Goal: Information Seeking & Learning: Learn about a topic

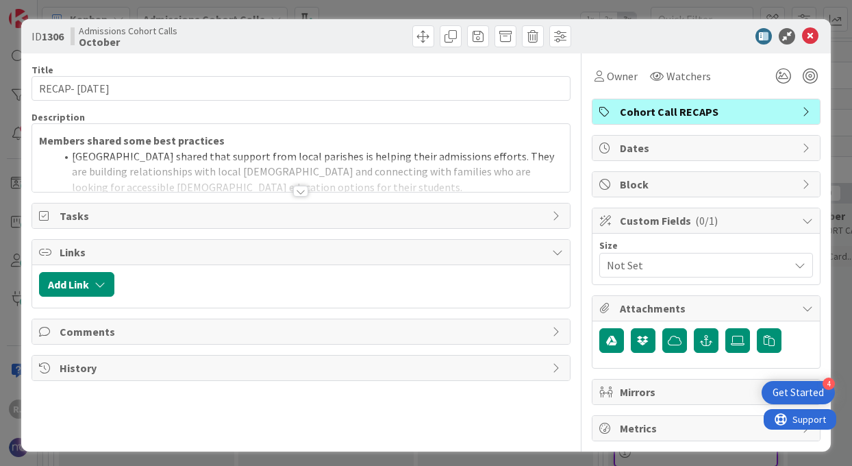
click at [304, 190] on div at bounding box center [300, 191] width 15 height 11
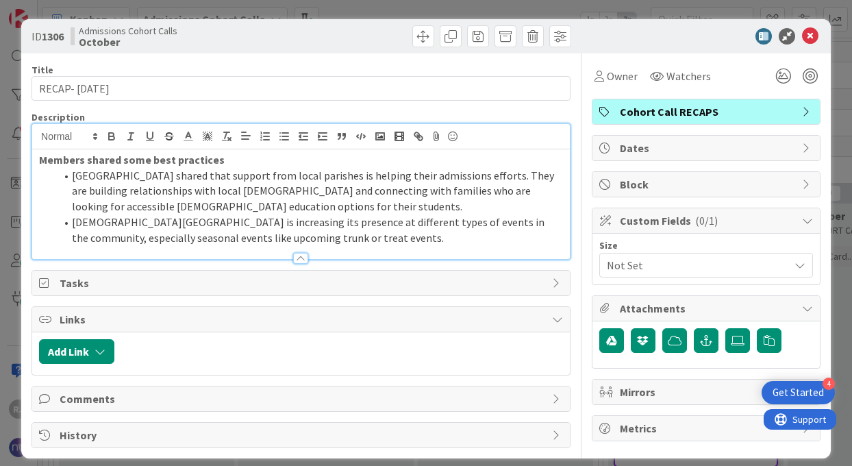
click at [334, 239] on li "[DEMOGRAPHIC_DATA][GEOGRAPHIC_DATA] is increasing its presence at different typ…" at bounding box center [310, 229] width 508 height 31
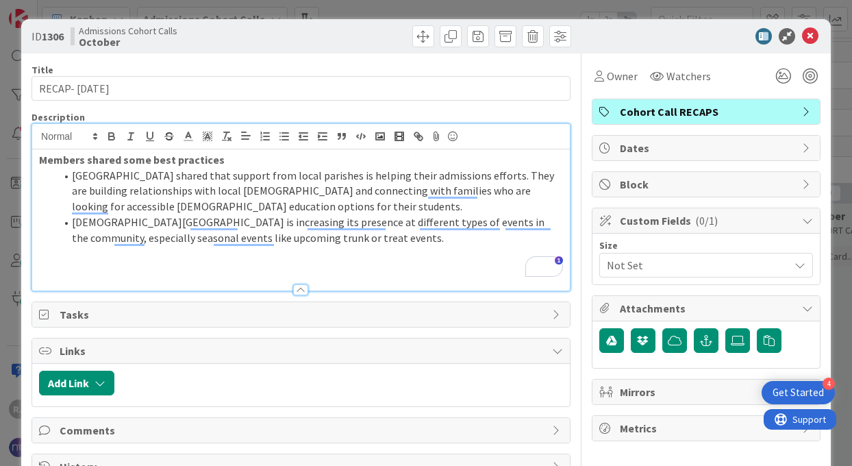
click at [225, 154] on p "Members shared some best practices" at bounding box center [301, 160] width 524 height 16
drag, startPoint x: 225, startPoint y: 154, endPoint x: 42, endPoint y: 157, distance: 182.3
click at [42, 157] on p "Members shared some best practices" at bounding box center [301, 160] width 524 height 16
click at [130, 259] on p "To enrich screen reader interactions, please activate Accessibility in Grammarl…" at bounding box center [301, 253] width 524 height 16
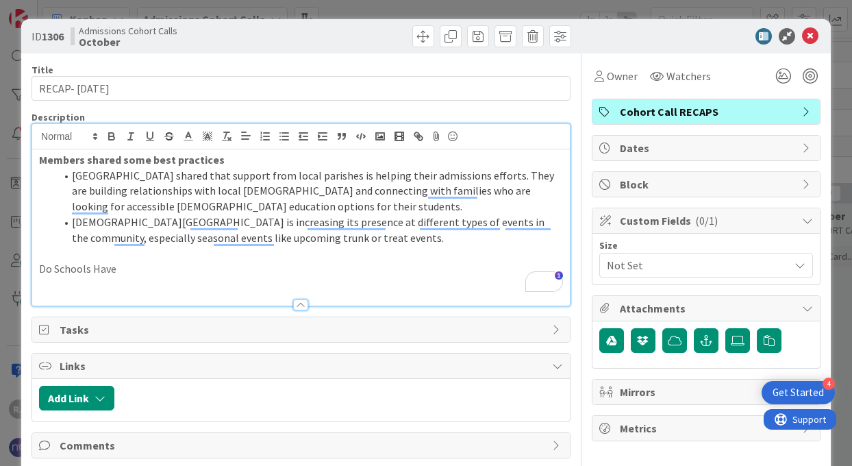
click at [89, 161] on strong "Members shared some best practices" at bounding box center [132, 160] width 186 height 14
click at [125, 160] on strong "Members Shared some best practices" at bounding box center [132, 160] width 186 height 14
click at [156, 162] on strong "Members Shared Some best practices" at bounding box center [132, 160] width 187 height 14
click at [182, 160] on strong "Members Shared Some Best practices" at bounding box center [133, 160] width 188 height 14
click at [132, 271] on p "Do Schools Have" at bounding box center [301, 269] width 524 height 16
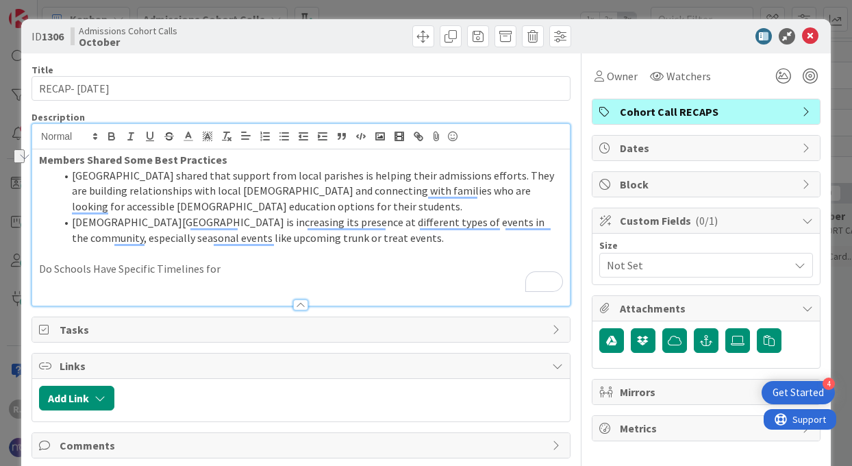
drag, startPoint x: 221, startPoint y: 268, endPoint x: 116, endPoint y: 267, distance: 104.8
click at [116, 267] on p "Do Schools Have Specific Timelines for" at bounding box center [301, 269] width 524 height 16
click at [171, 266] on p "Do Schools Have Guidelines for Admissions Schedules for Events and Receipt of A…" at bounding box center [301, 269] width 524 height 16
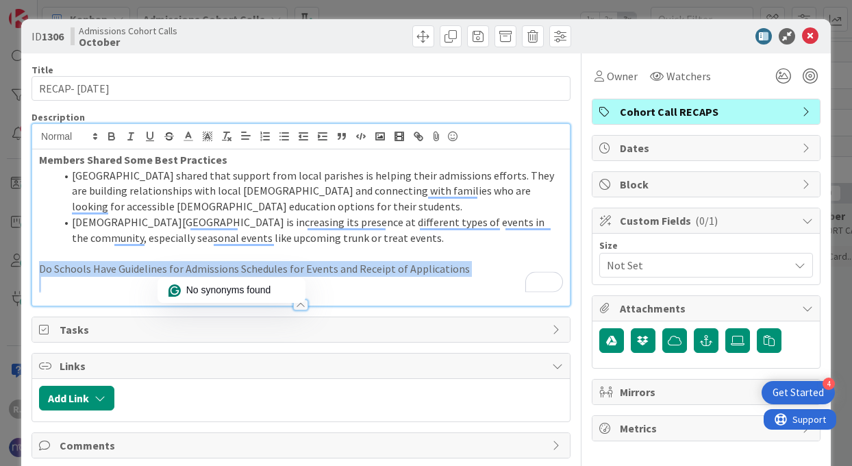
click at [171, 266] on p "Do Schools Have Guidelines for Admissions Schedules for Events and Receipt of A…" at bounding box center [301, 269] width 524 height 16
click at [106, 134] on icon "button" at bounding box center [112, 136] width 12 height 12
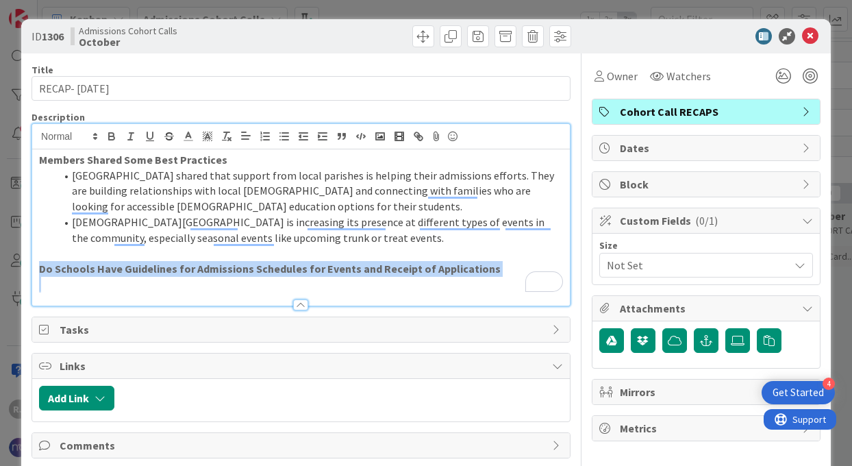
click at [402, 285] on p "To enrich screen reader interactions, please activate Accessibility in Grammarl…" at bounding box center [301, 285] width 524 height 16
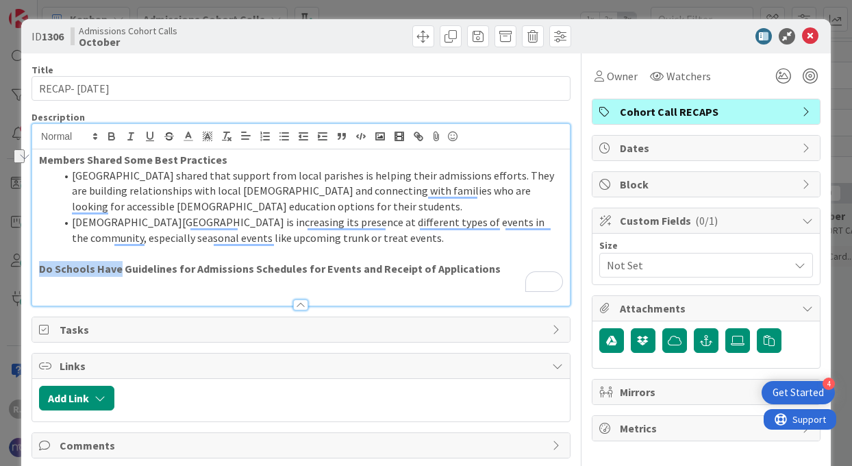
drag, startPoint x: 119, startPoint y: 263, endPoint x: 38, endPoint y: 269, distance: 80.4
click at [38, 269] on div "Members Shared Some Best Practices St. Ignatius School shared that support from…" at bounding box center [301, 227] width 538 height 156
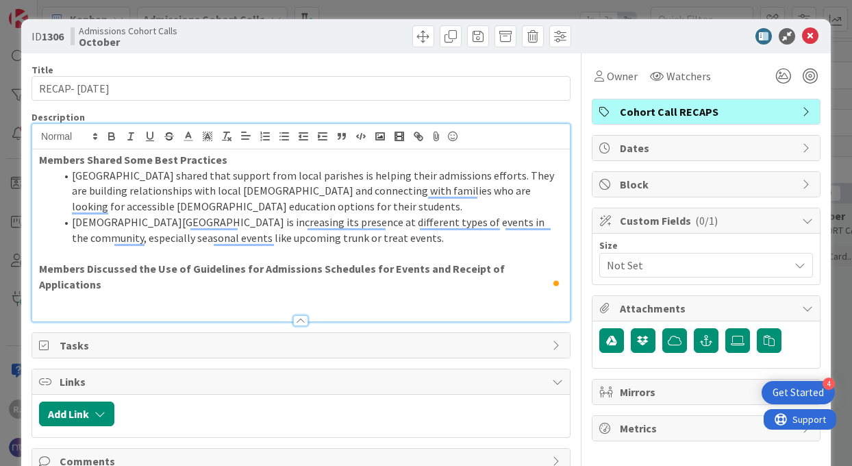
click at [127, 292] on p "To enrich screen reader interactions, please activate Accessibility in Grammarl…" at bounding box center [301, 300] width 524 height 16
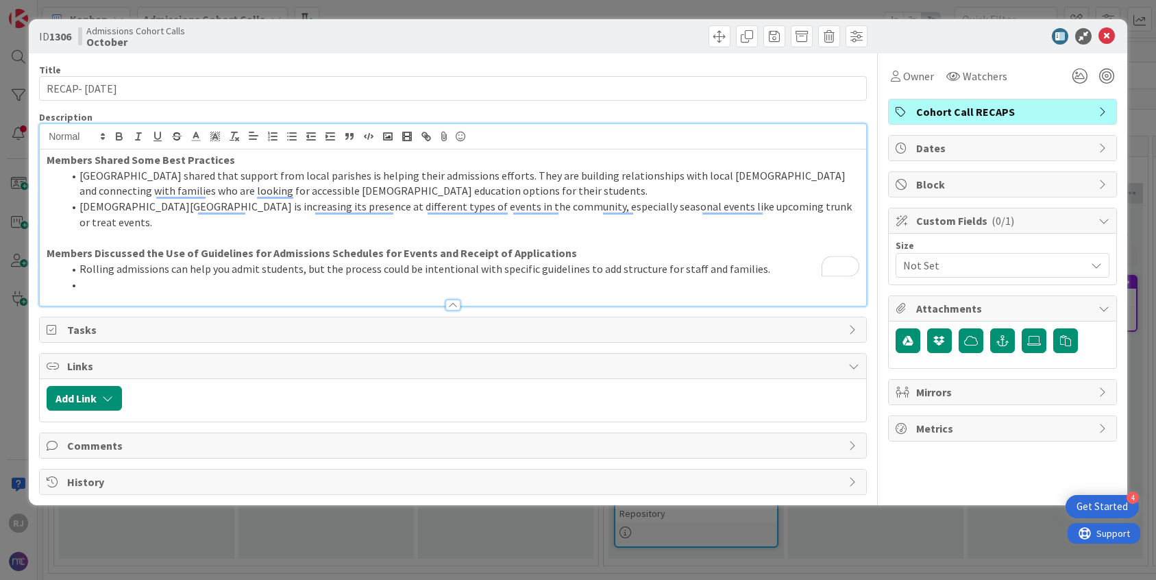
click at [89, 277] on li "To enrich screen reader interactions, please activate Accessibility in Grammarl…" at bounding box center [461, 285] width 796 height 16
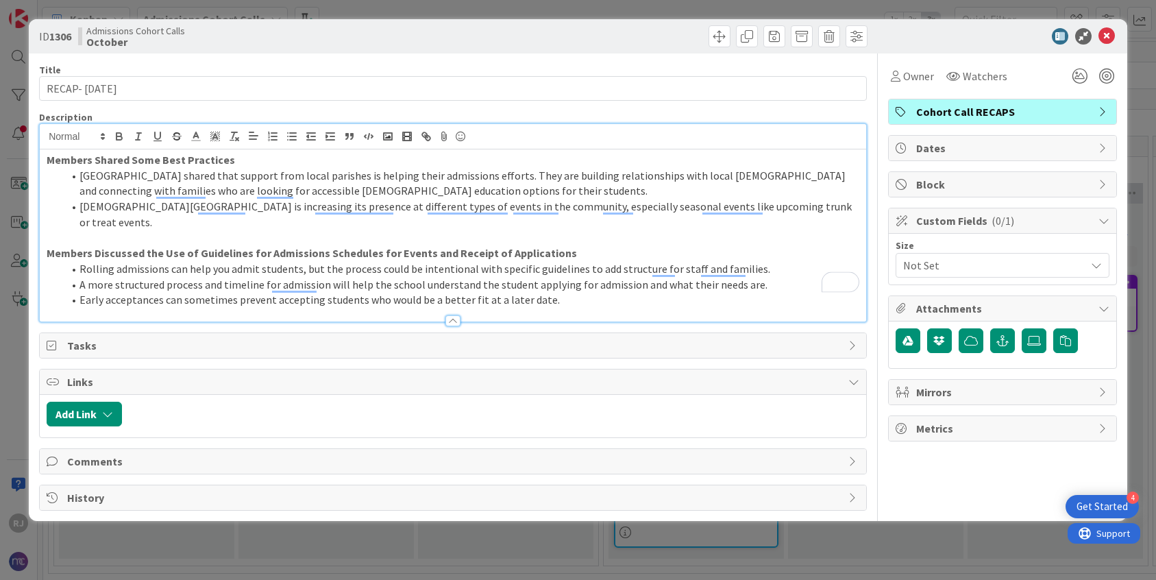
click at [558, 292] on li "Early acceptances can sometimes prevent accepting students who would be a bette…" at bounding box center [461, 300] width 796 height 16
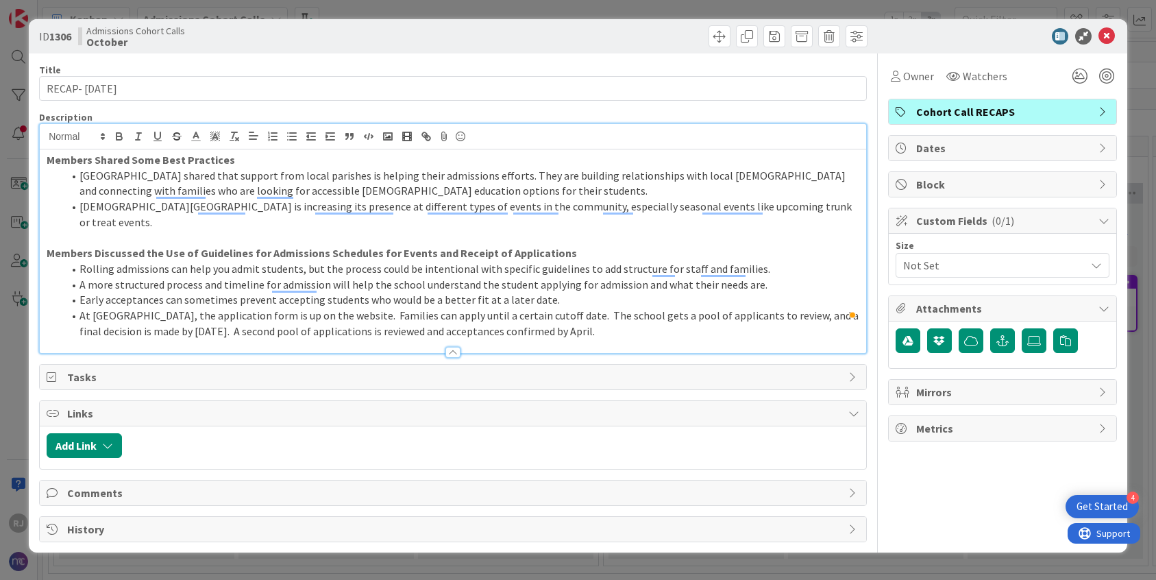
click at [687, 315] on li "At Nativity Preparatory School of Boston, the application form is up on the web…" at bounding box center [461, 323] width 796 height 31
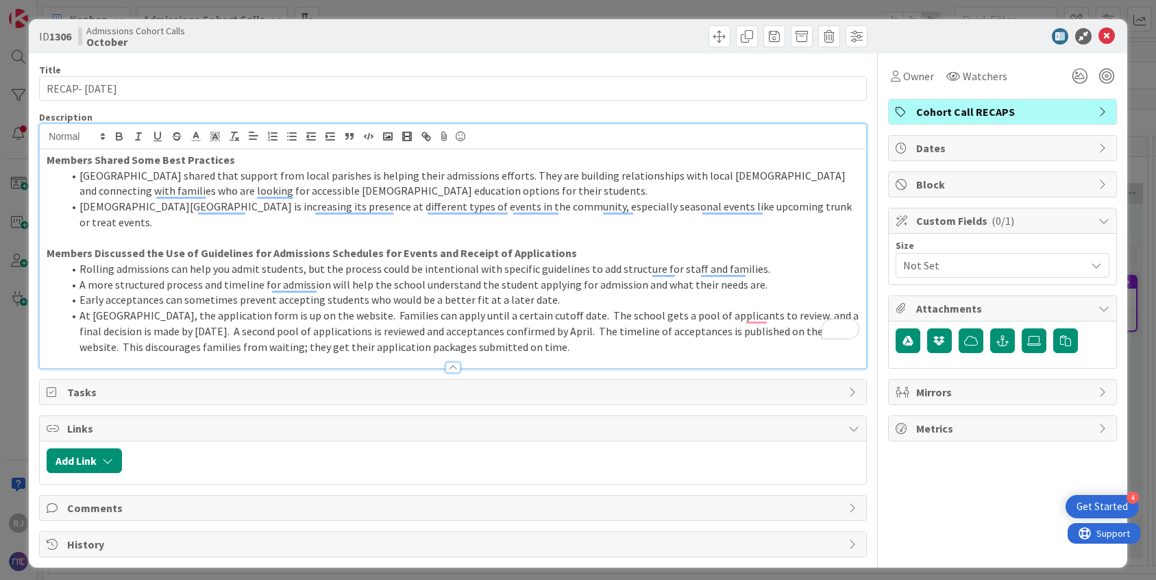
click at [712, 332] on li "At Nativity Preparatory School of Boston, the application form is up on the web…" at bounding box center [461, 331] width 796 height 47
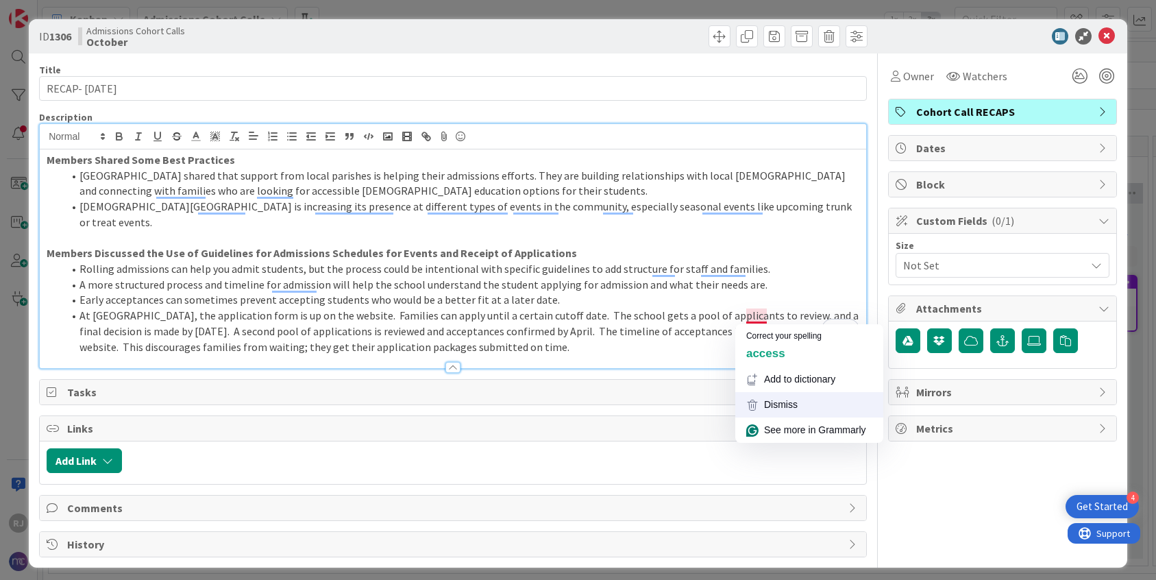
click at [774, 399] on div "Dismiss" at bounding box center [809, 404] width 126 height 14
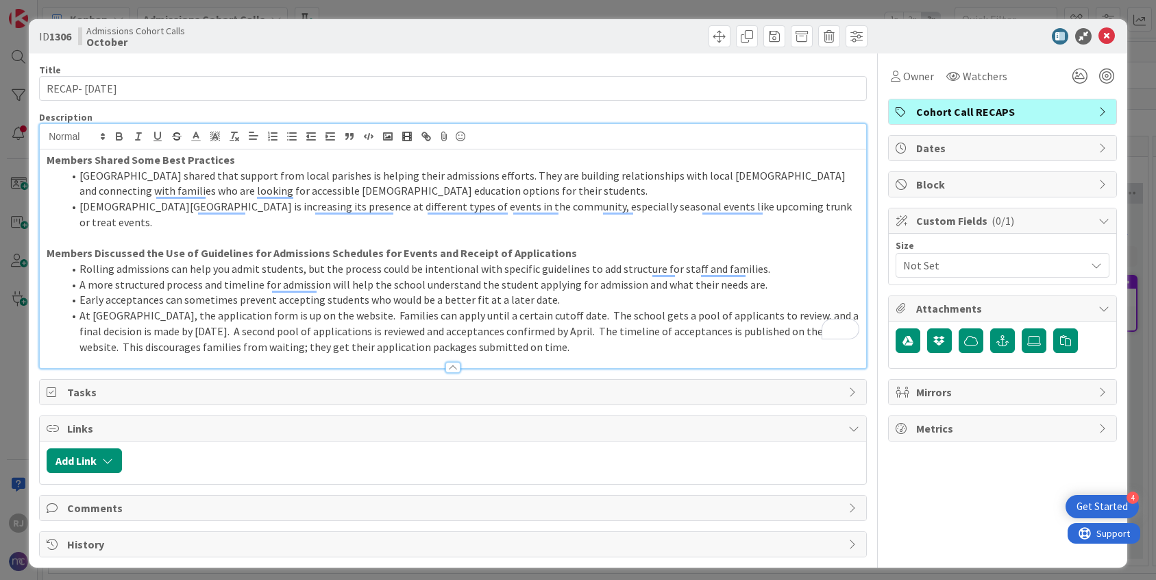
click at [79, 308] on li "At Nativity Preparatory School of Boston, the application form is up on the web…" at bounding box center [461, 331] width 796 height 47
click at [460, 308] on li "At Nativity Preparatory School of Boston, the application form is up on the web…" at bounding box center [461, 331] width 796 height 47
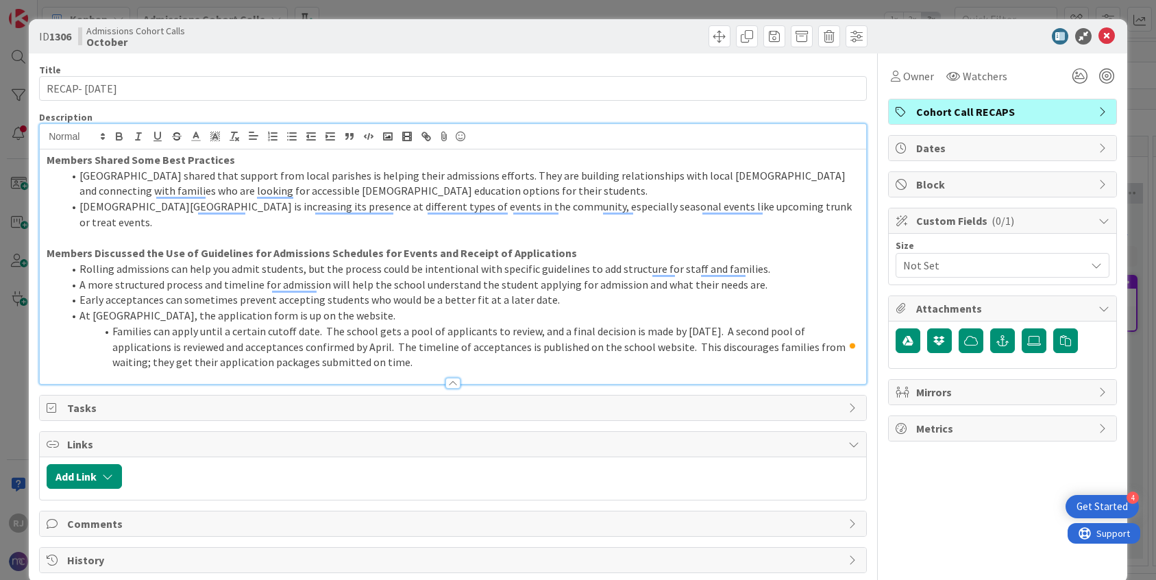
click at [319, 323] on li "Families can apply until a certain cutoff date. The school gets a pool of appli…" at bounding box center [461, 346] width 796 height 47
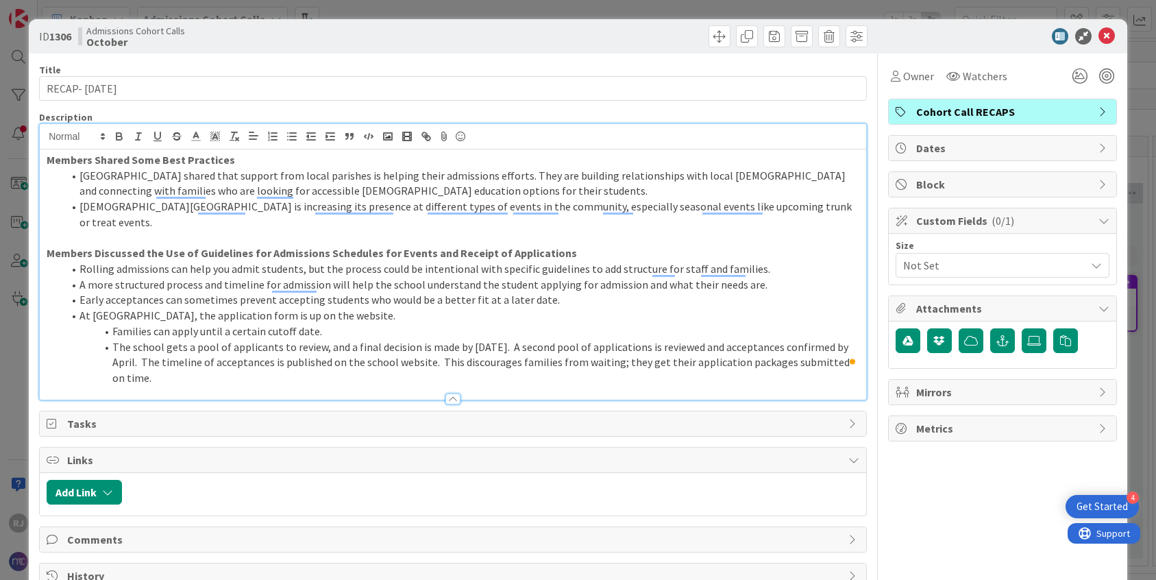
click at [434, 348] on li "The school gets a pool of applicants to review, and a final decision is made by…" at bounding box center [461, 362] width 796 height 47
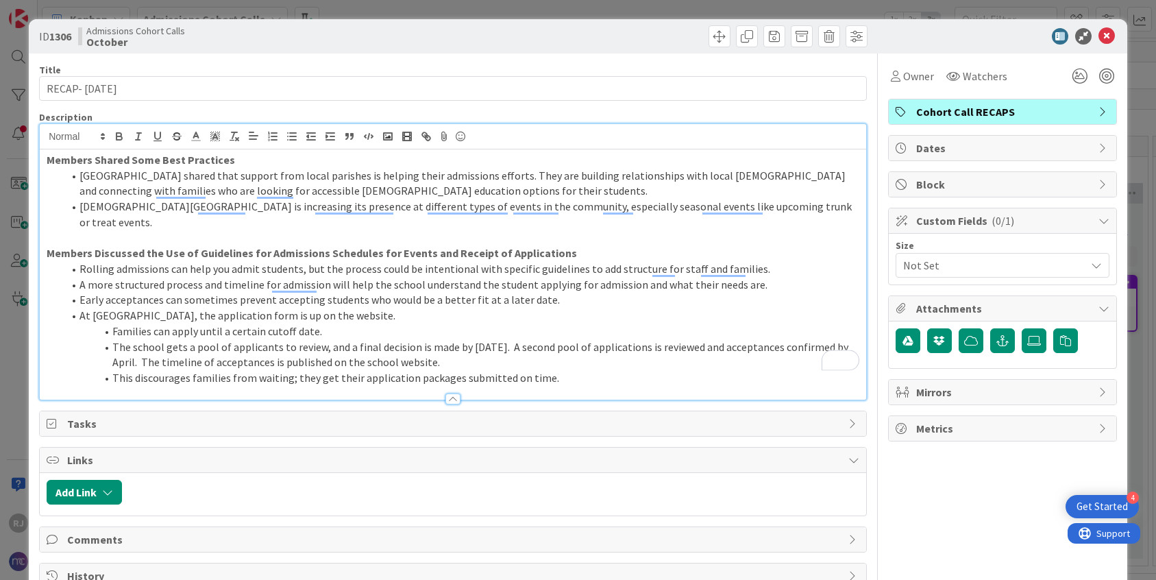
scroll to position [23, 0]
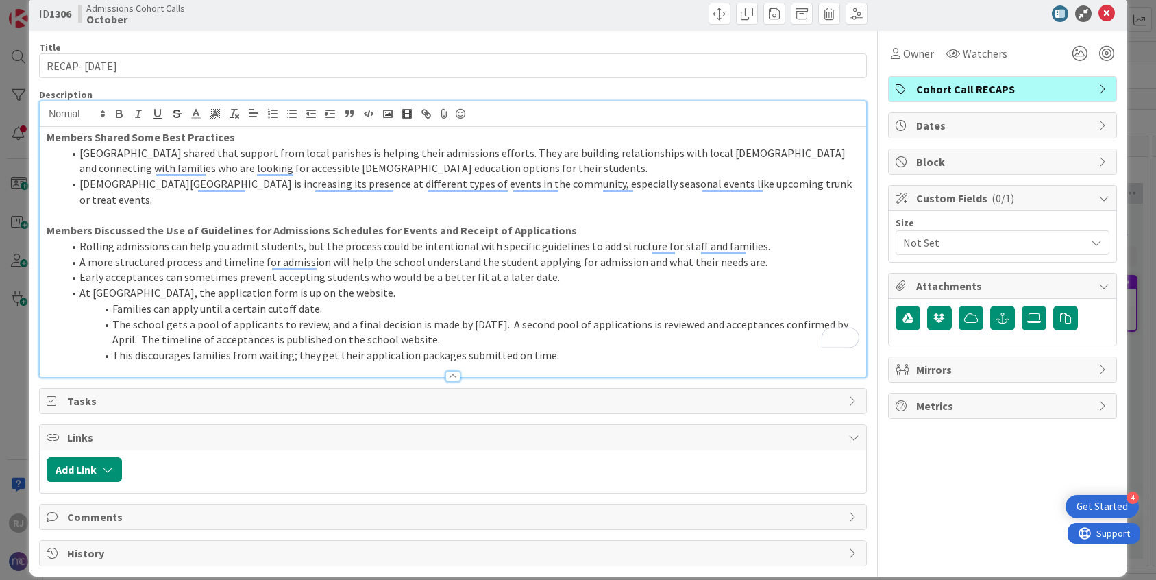
click at [566, 347] on li "This discourages families from waiting; they get their application packages sub…" at bounding box center [461, 355] width 796 height 16
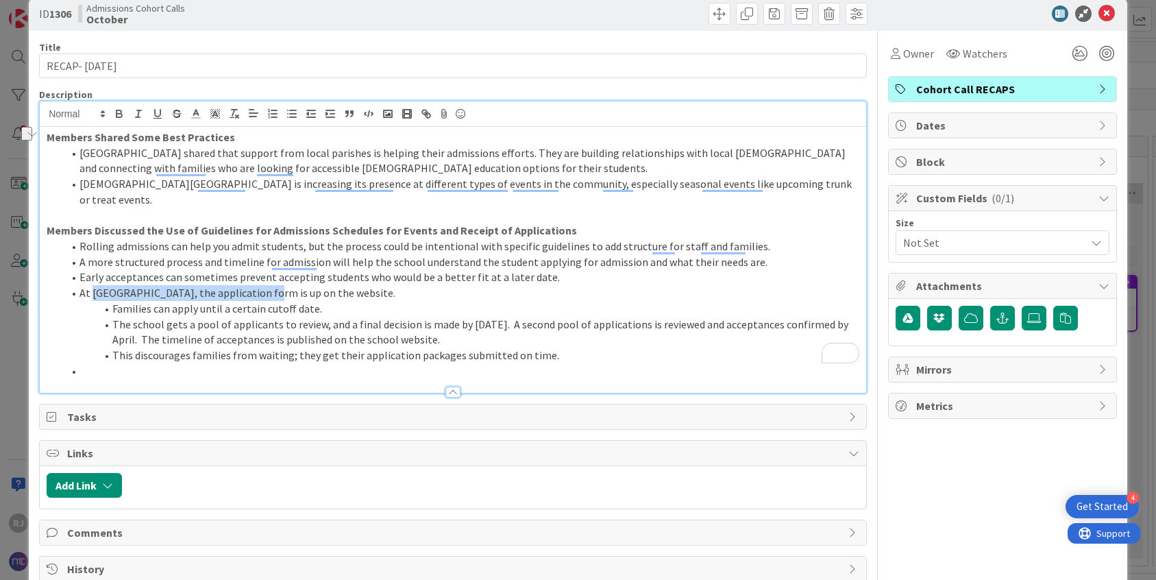
drag, startPoint x: 264, startPoint y: 275, endPoint x: 94, endPoint y: 280, distance: 170.0
click at [92, 285] on li "At Nativity Preparatory School of Boston, the application form is up on the web…" at bounding box center [461, 293] width 796 height 16
click at [155, 114] on icon "button" at bounding box center [157, 113] width 5 height 7
click at [82, 363] on li "To enrich screen reader interactions, please activate Accessibility in Grammarl…" at bounding box center [461, 371] width 796 height 16
click at [88, 363] on li "To enrich screen reader interactions, please activate Accessibility in Grammarl…" at bounding box center [461, 371] width 796 height 16
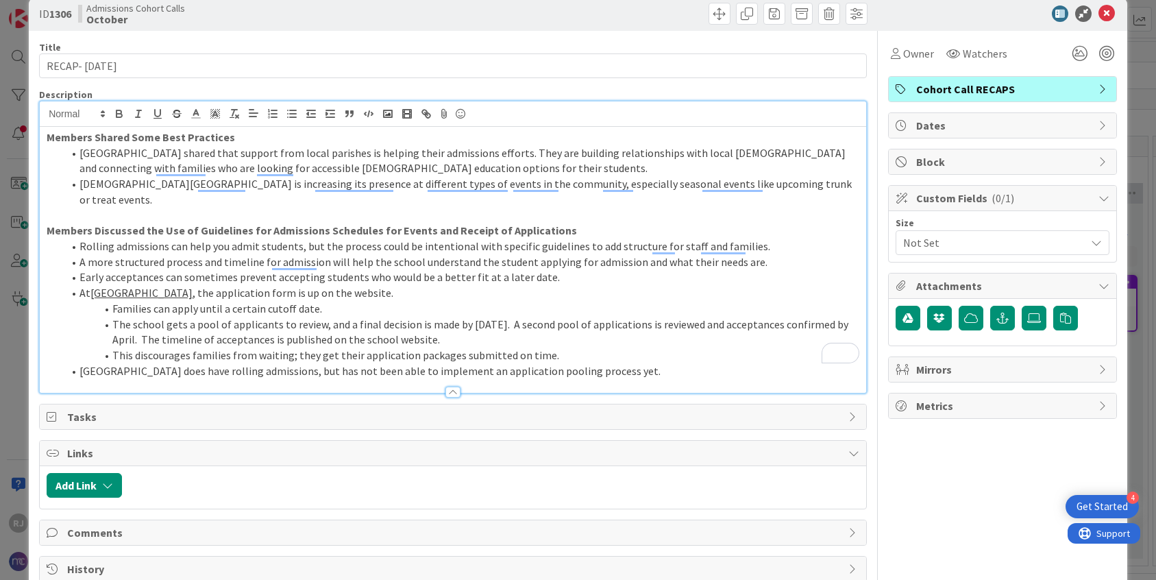
click at [672, 363] on li "Imago Dei Middle School does have rolling admissions, but has not been able to …" at bounding box center [461, 371] width 796 height 16
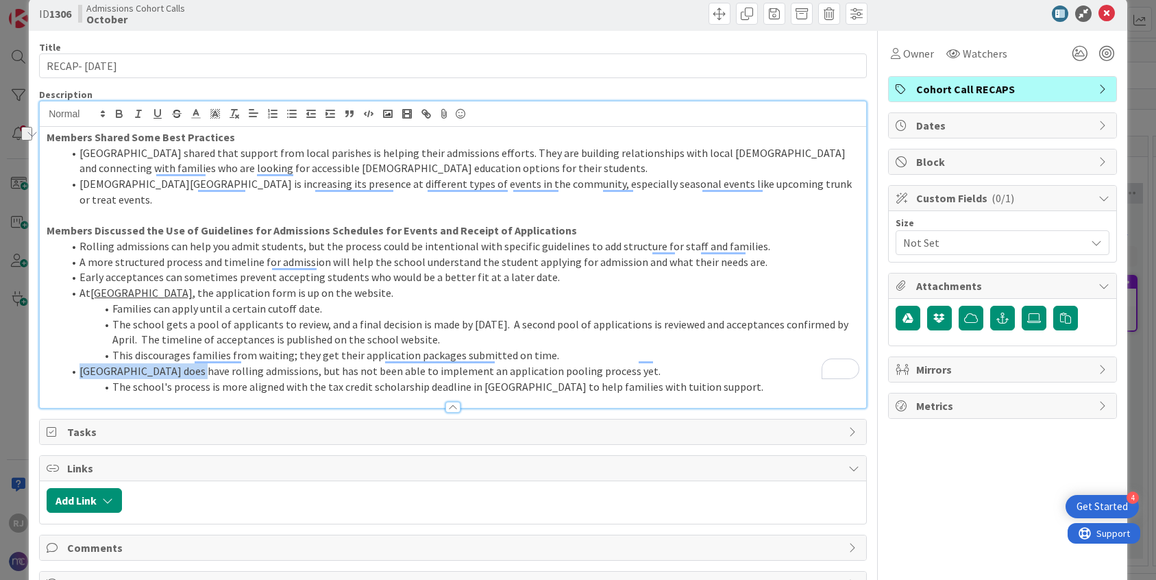
drag, startPoint x: 193, startPoint y: 353, endPoint x: 80, endPoint y: 350, distance: 112.4
click at [80, 363] on li "Imago Dei Middle School does have rolling admissions, but has not been able to …" at bounding box center [461, 371] width 796 height 16
click at [163, 111] on icon "button" at bounding box center [157, 114] width 12 height 12
click at [661, 379] on li "The school's process is more aligned with the tax credit scholarship deadline i…" at bounding box center [461, 387] width 796 height 16
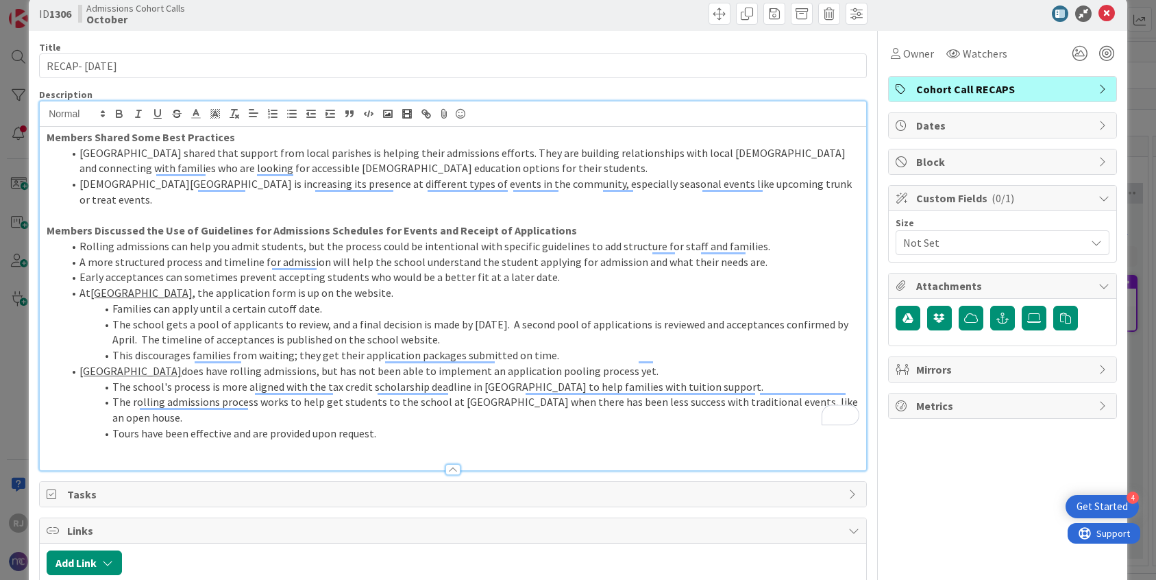
click at [345, 441] on p "To enrich screen reader interactions, please activate Accessibility in Grammarl…" at bounding box center [453, 449] width 813 height 16
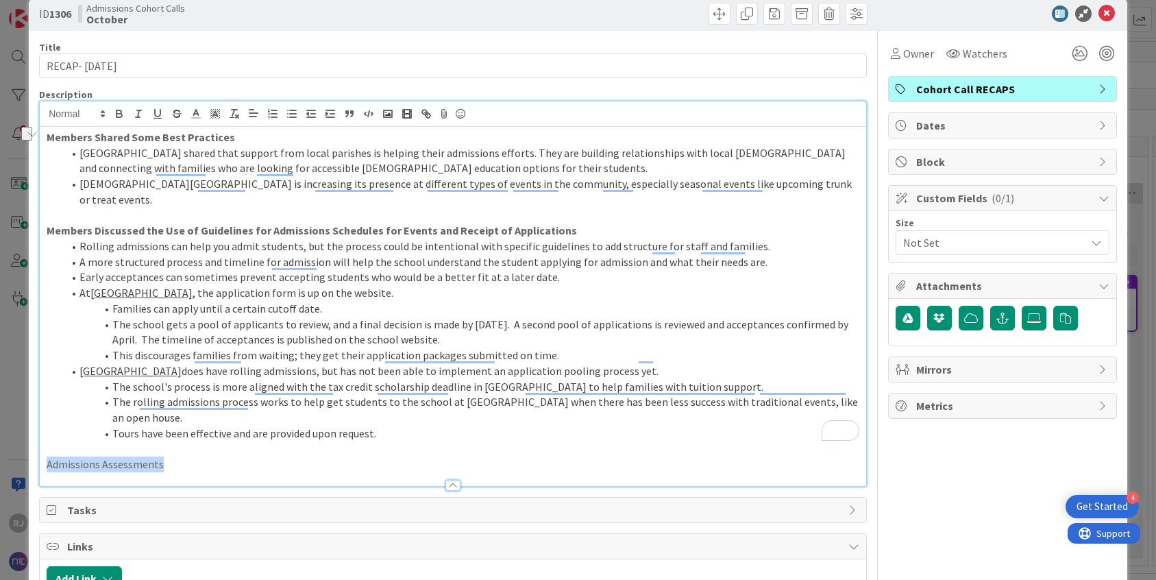
drag, startPoint x: 171, startPoint y: 435, endPoint x: 48, endPoint y: 432, distance: 123.4
click at [48, 456] on p "Admissions Assessments" at bounding box center [453, 464] width 813 height 16
click at [121, 108] on icon "button" at bounding box center [119, 114] width 12 height 12
click at [190, 456] on p "Admissions Assessments" at bounding box center [453, 464] width 813 height 16
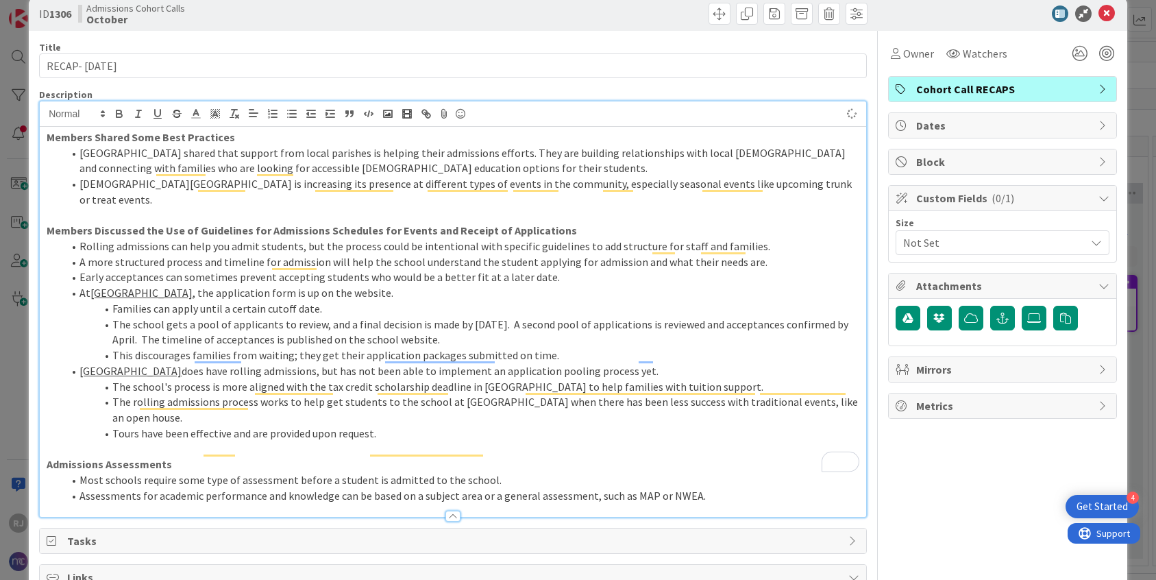
click at [698, 465] on li "Assessments for academic performance and knowledge can be based on a subject ar…" at bounding box center [461, 496] width 796 height 16
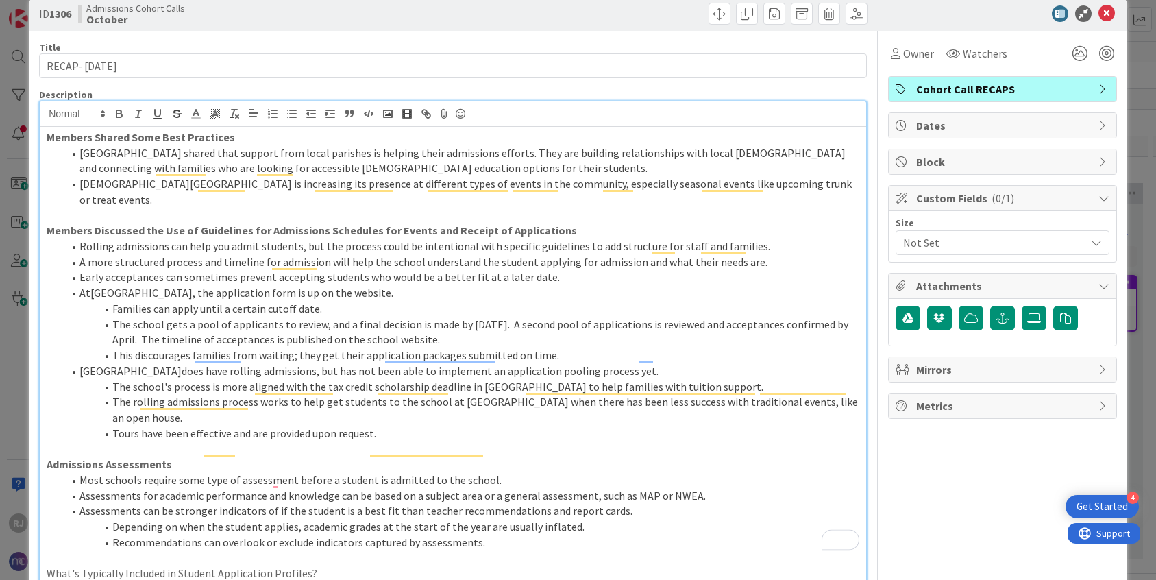
click at [297, 465] on p "What's Typically Included in Student Application Profiles?" at bounding box center [453, 573] width 813 height 16
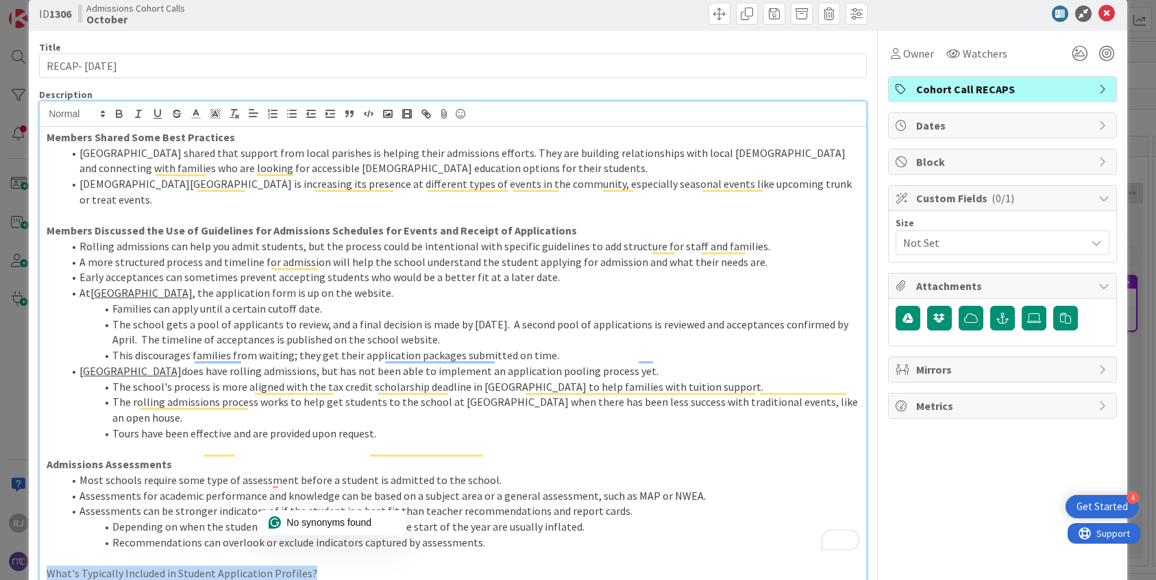
click at [297, 465] on p "What's Typically Included in Student Application Profiles?" at bounding box center [453, 573] width 813 height 16
click at [120, 114] on icon "button" at bounding box center [118, 115] width 5 height 3
click at [337, 465] on p "What's Typically Included in Student Application Profiles?" at bounding box center [453, 573] width 813 height 16
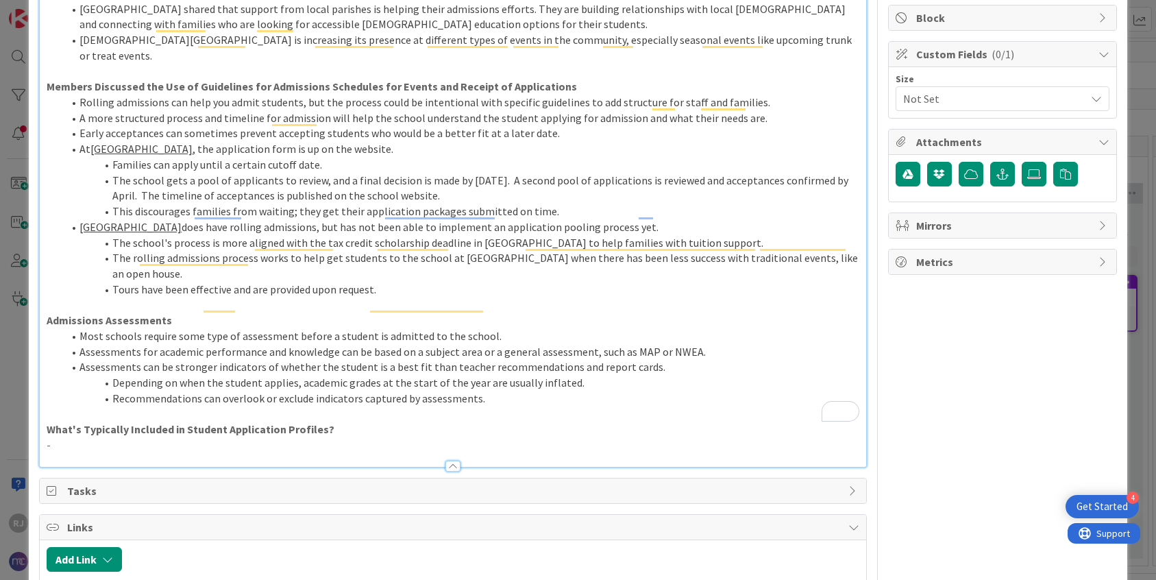
scroll to position [214, 0]
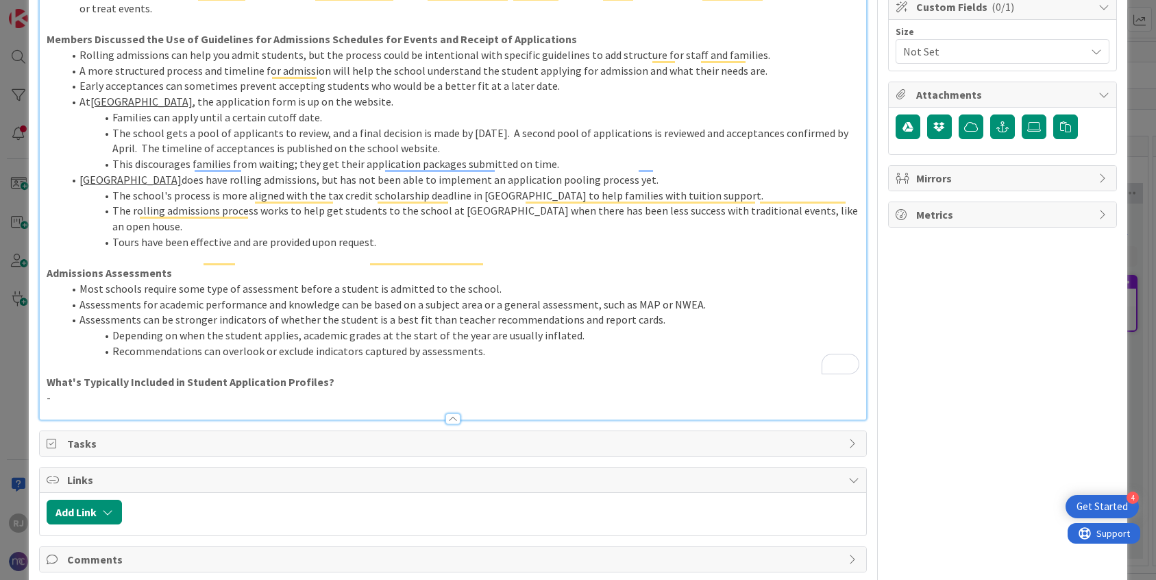
click at [71, 390] on p "-" at bounding box center [453, 398] width 813 height 16
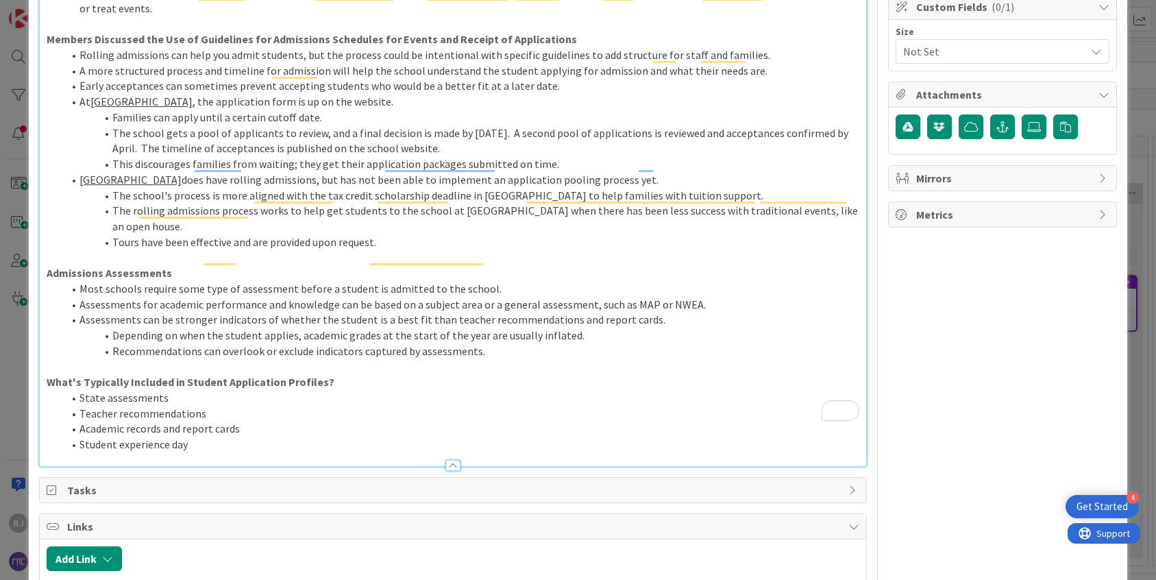
click at [194, 390] on li "State assessments" at bounding box center [461, 398] width 796 height 16
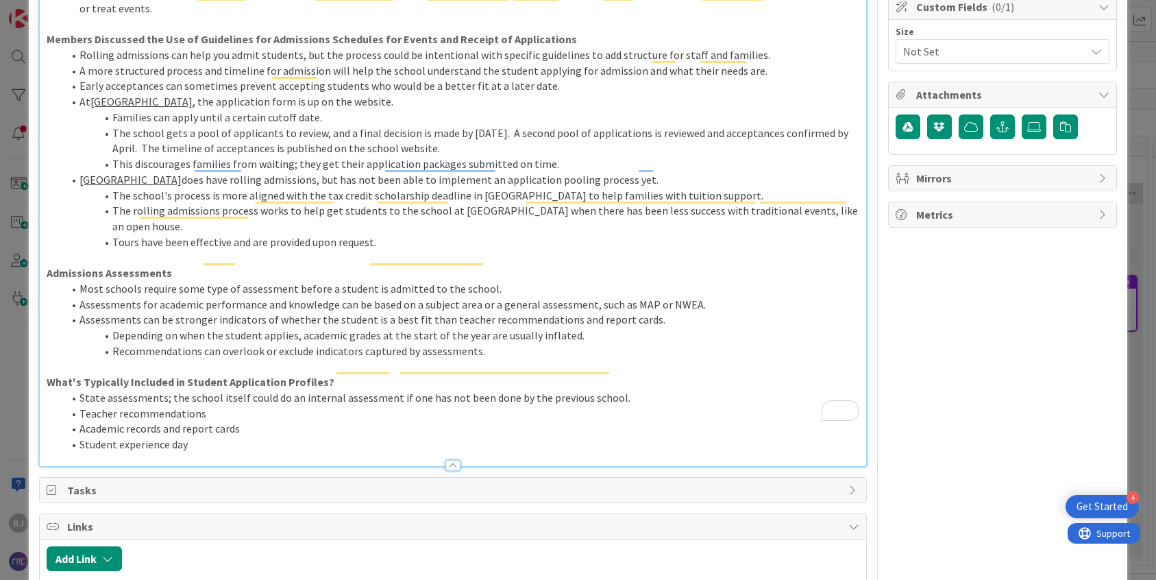
click at [217, 436] on li "Student experience day" at bounding box center [461, 444] width 796 height 16
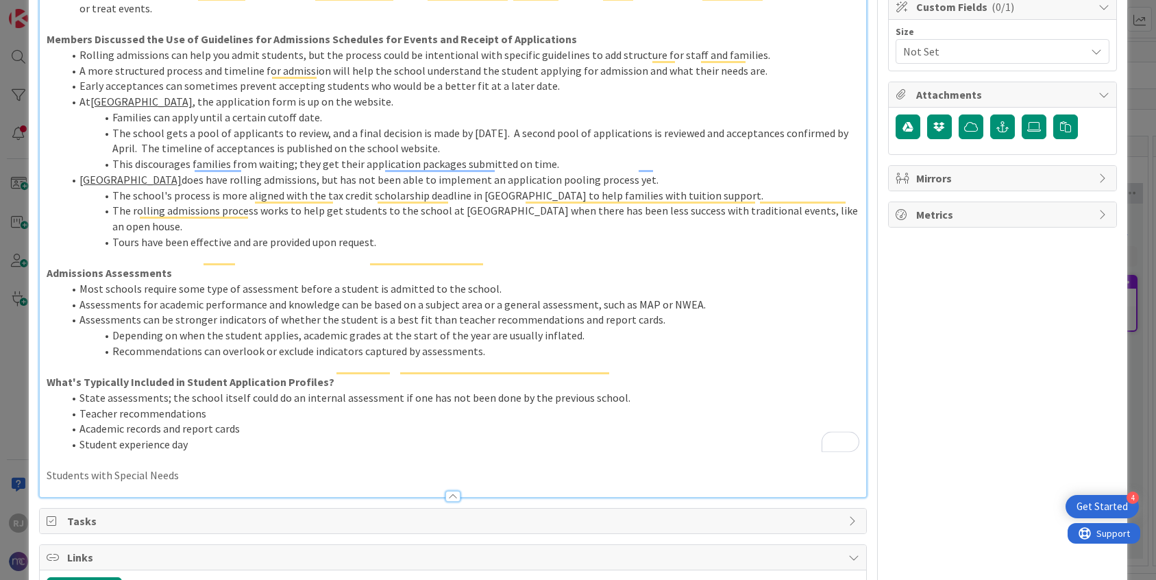
click at [153, 465] on p "Students with Special Needs" at bounding box center [453, 475] width 813 height 16
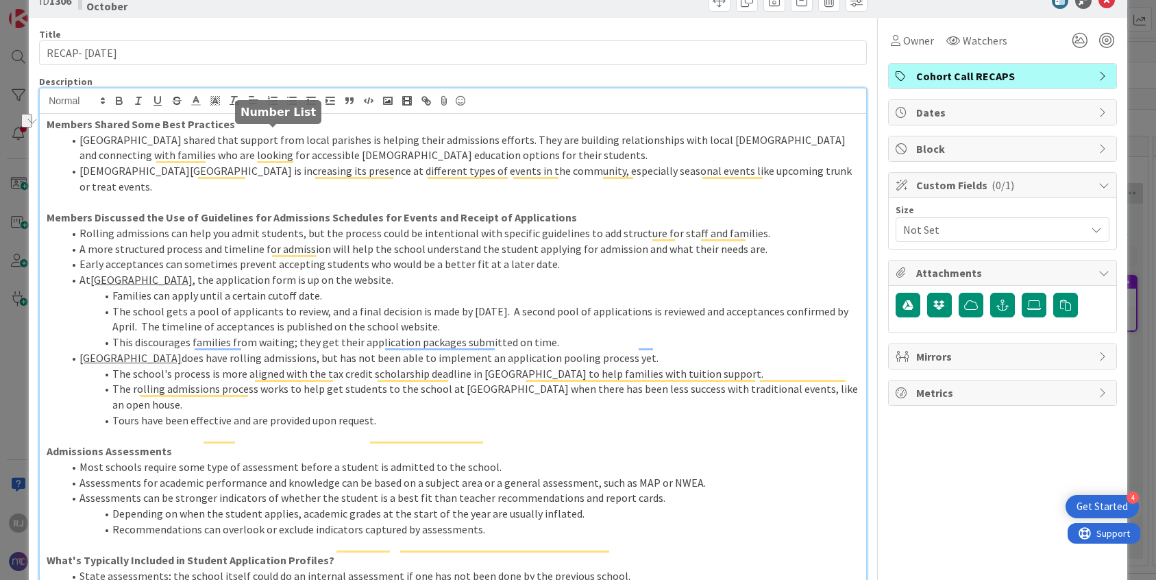
scroll to position [0, 0]
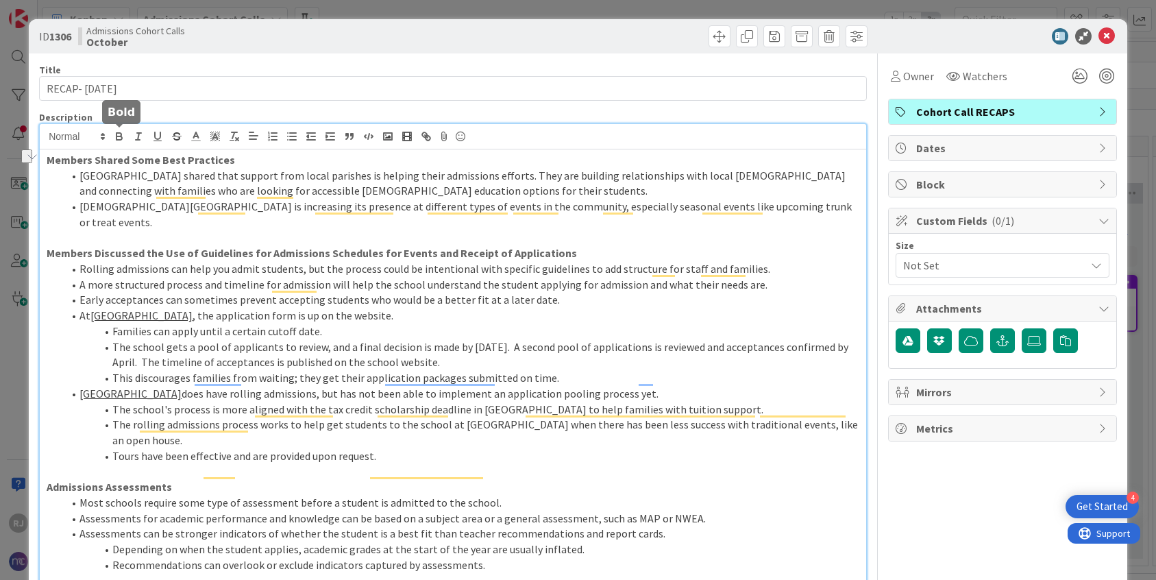
click at [118, 135] on icon "button" at bounding box center [119, 136] width 12 height 12
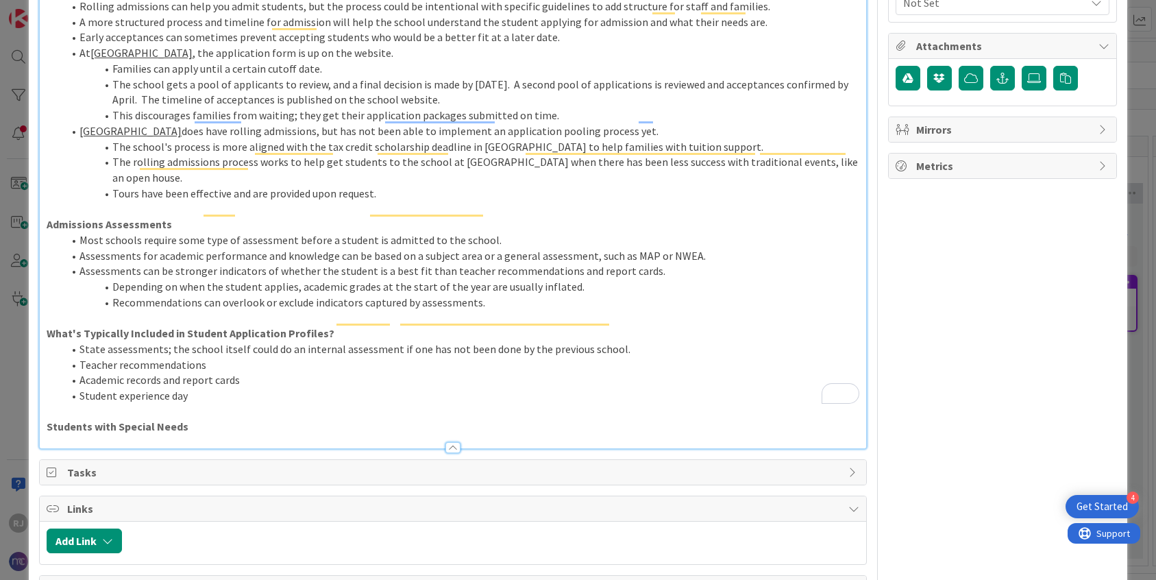
scroll to position [271, 0]
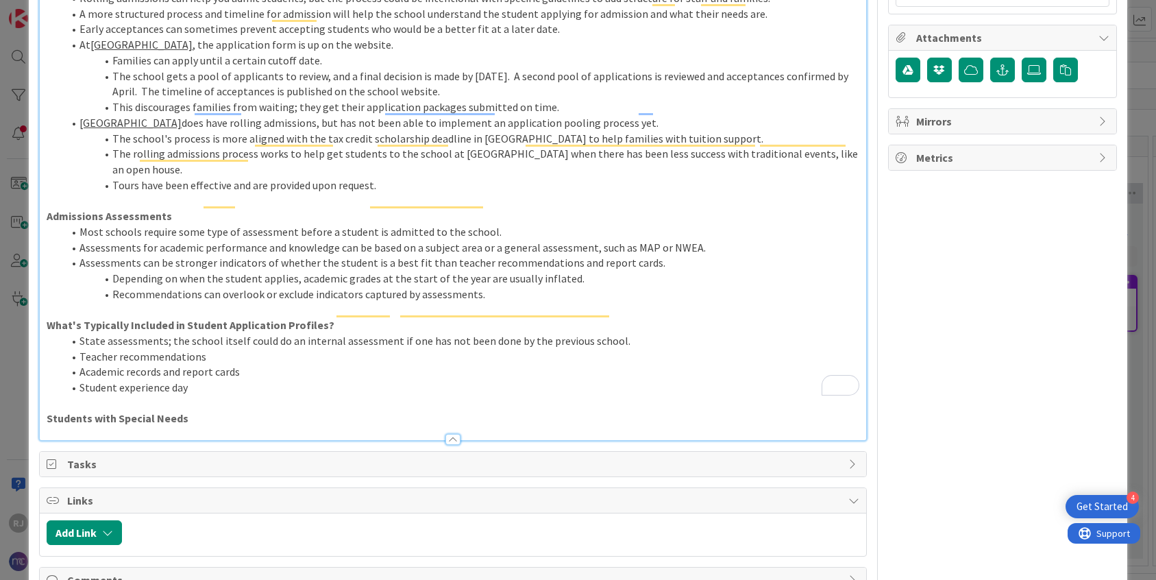
click at [200, 410] on p "Students with Special Needs" at bounding box center [453, 418] width 813 height 16
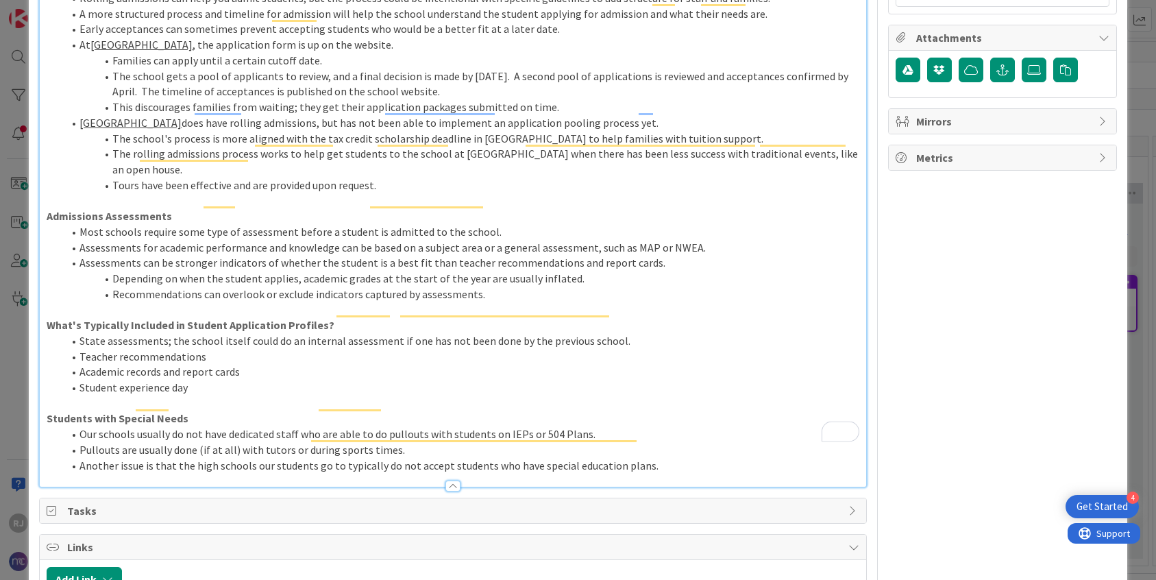
click at [662, 458] on li "Another issue is that the high schools our students go to typically do not acce…" at bounding box center [461, 466] width 796 height 16
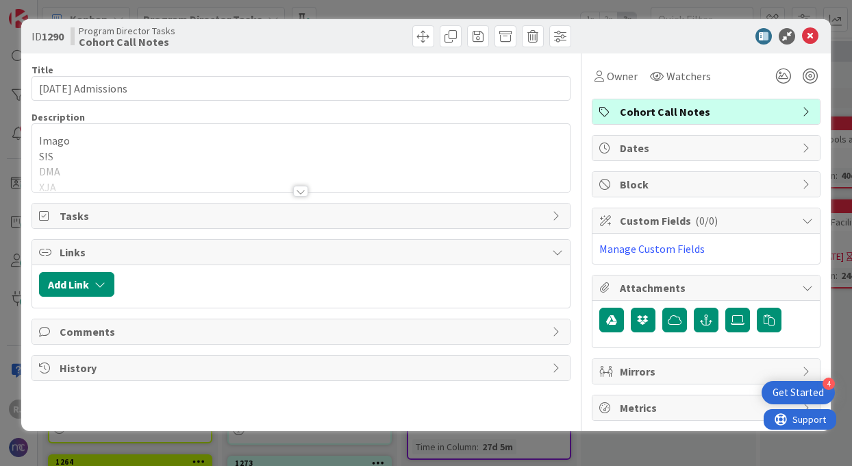
click at [306, 190] on div at bounding box center [300, 191] width 15 height 11
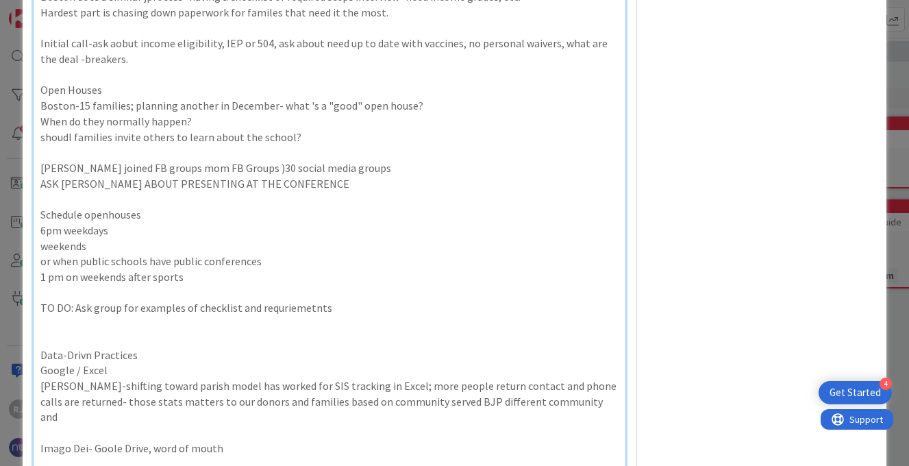
scroll to position [1269, 0]
click at [191, 263] on p "or when public schools have public conferences" at bounding box center [329, 261] width 578 height 16
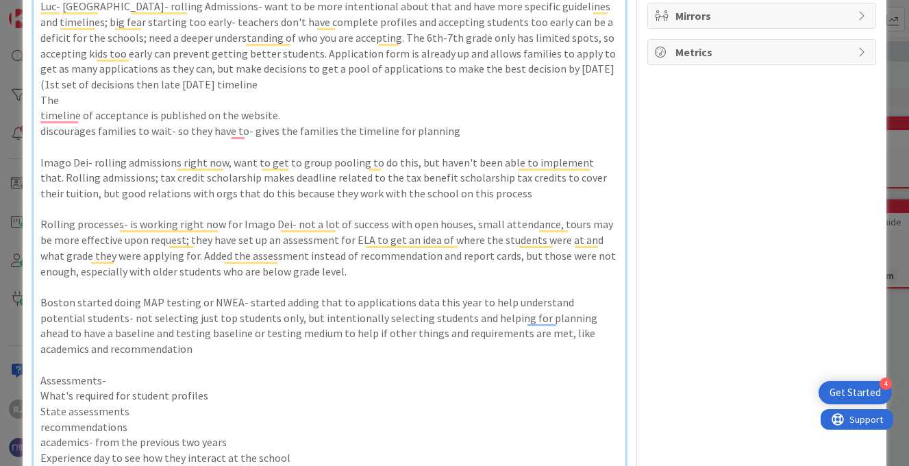
scroll to position [0, 0]
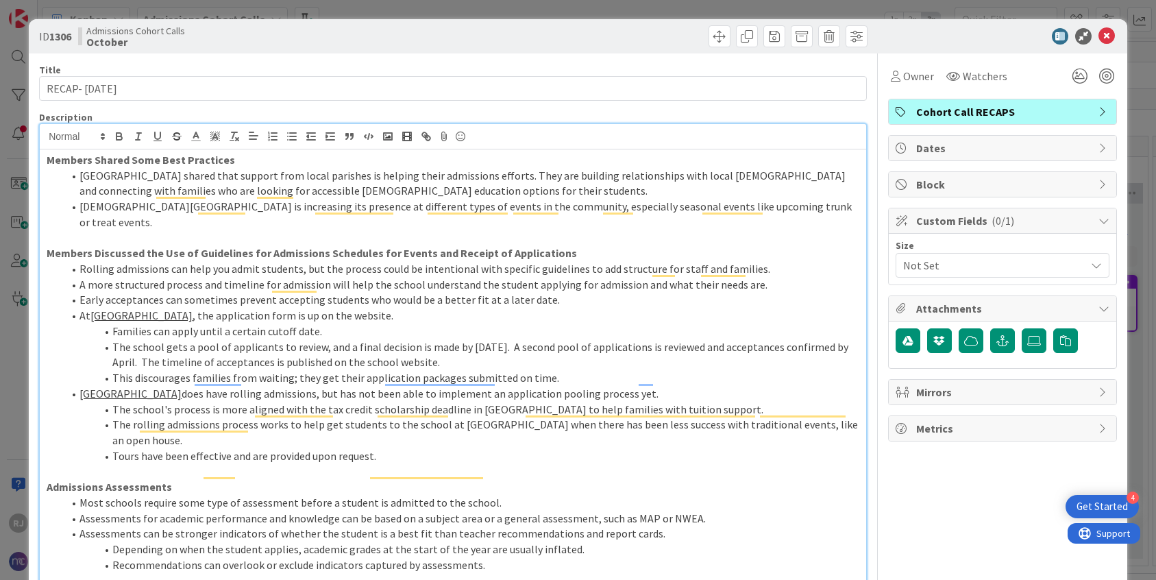
scroll to position [271, 0]
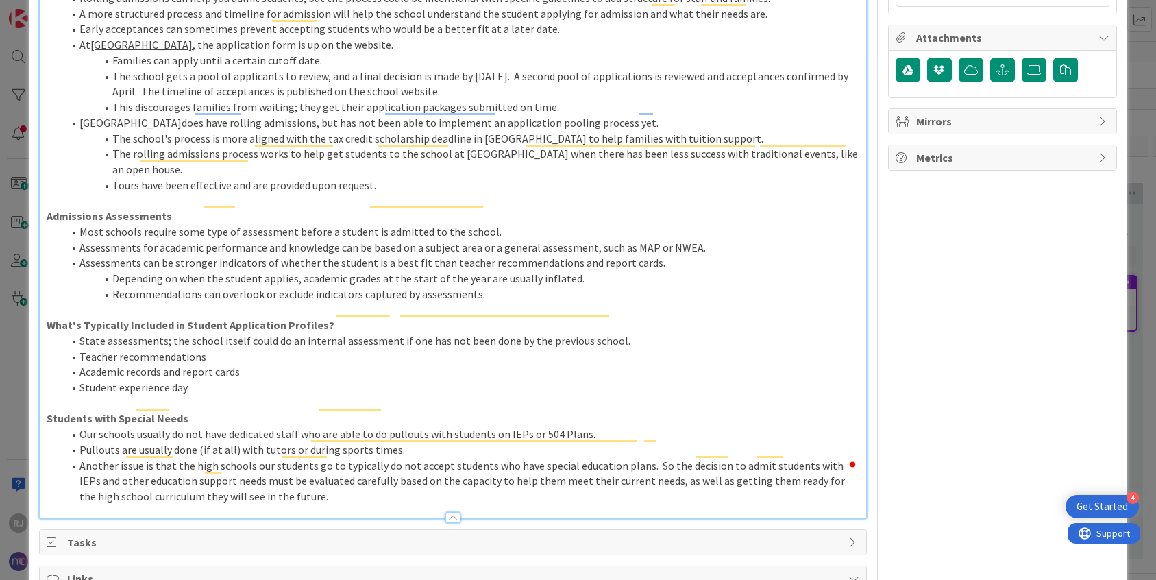
click at [296, 470] on li "Another issue is that the high schools our students go to typically do not acce…" at bounding box center [461, 481] width 796 height 47
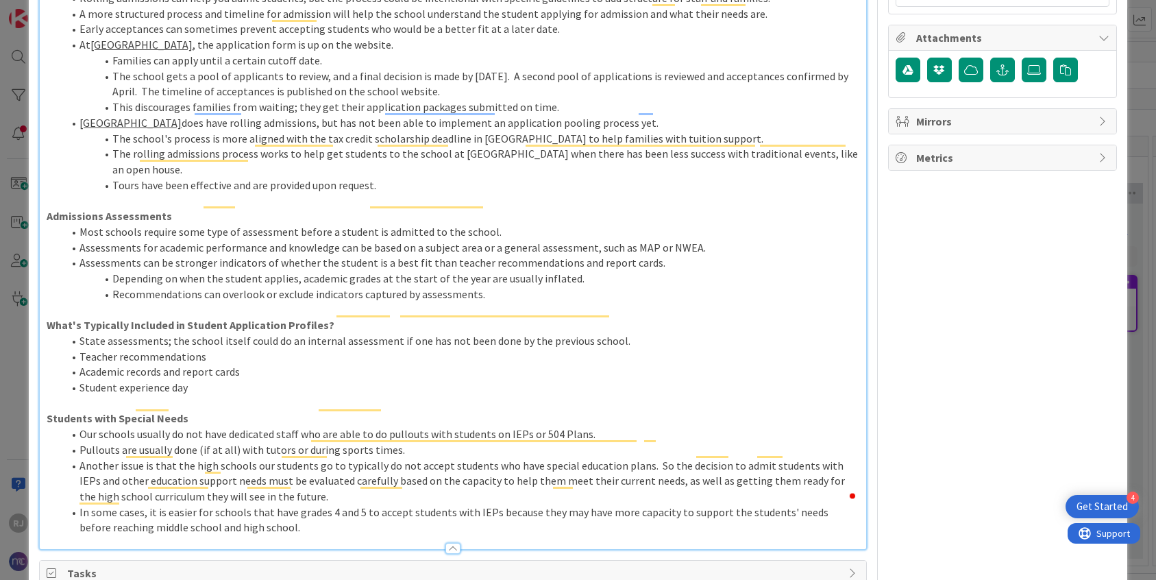
click at [283, 349] on li "Teacher recommendations" at bounding box center [461, 357] width 796 height 16
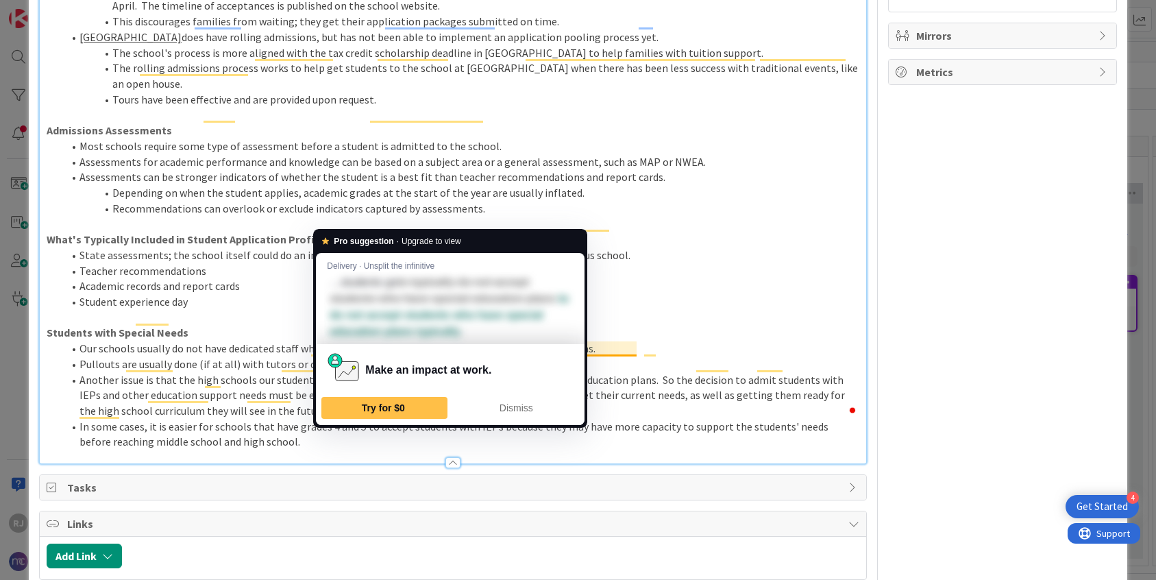
scroll to position [428, 0]
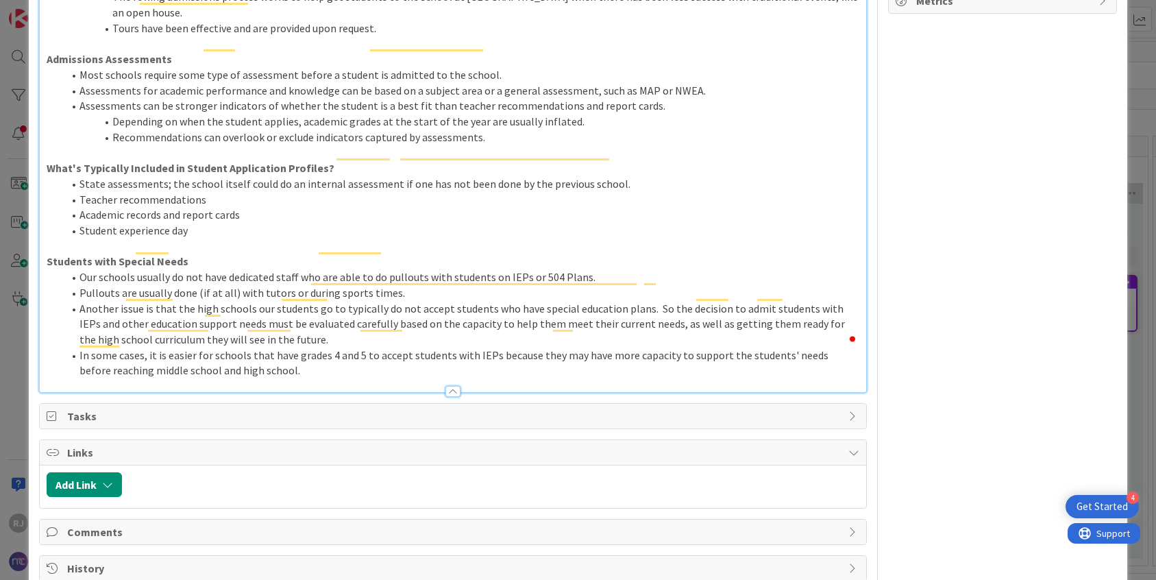
click at [295, 347] on li "In some cases, it is easier for schools that have grades 4 and 5 to accept stud…" at bounding box center [461, 362] width 796 height 31
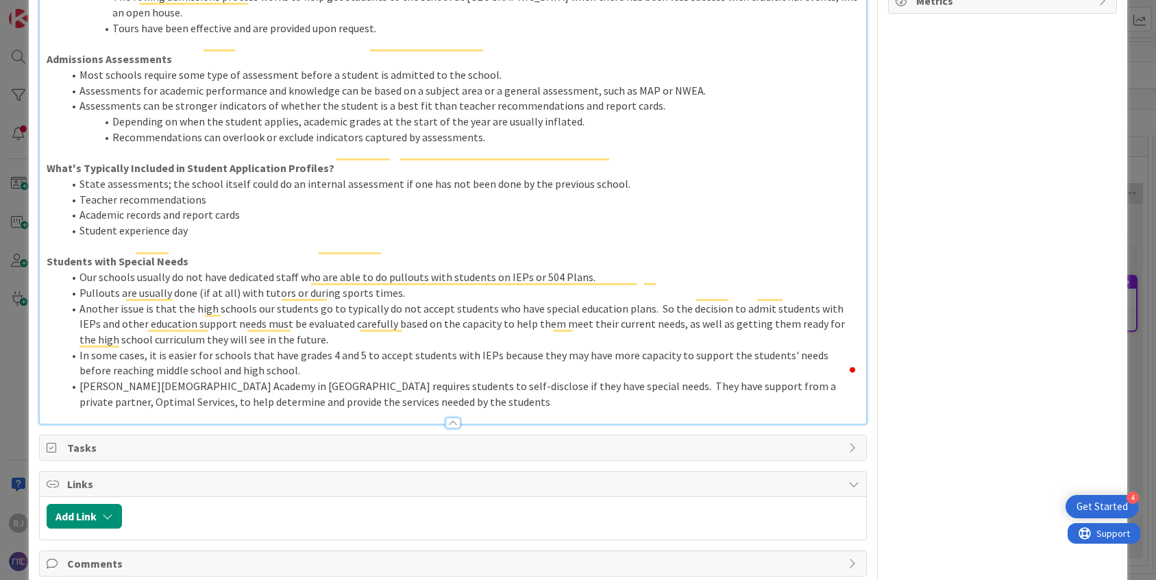
click at [306, 378] on li "[PERSON_NAME][DEMOGRAPHIC_DATA] Academy in [GEOGRAPHIC_DATA] requires students …" at bounding box center [461, 393] width 796 height 31
drag, startPoint x: 313, startPoint y: 372, endPoint x: 79, endPoint y: 371, distance: 234.3
click at [79, 378] on li "[PERSON_NAME][DEMOGRAPHIC_DATA] Academy in [GEOGRAPHIC_DATA] requires students …" at bounding box center [461, 393] width 796 height 31
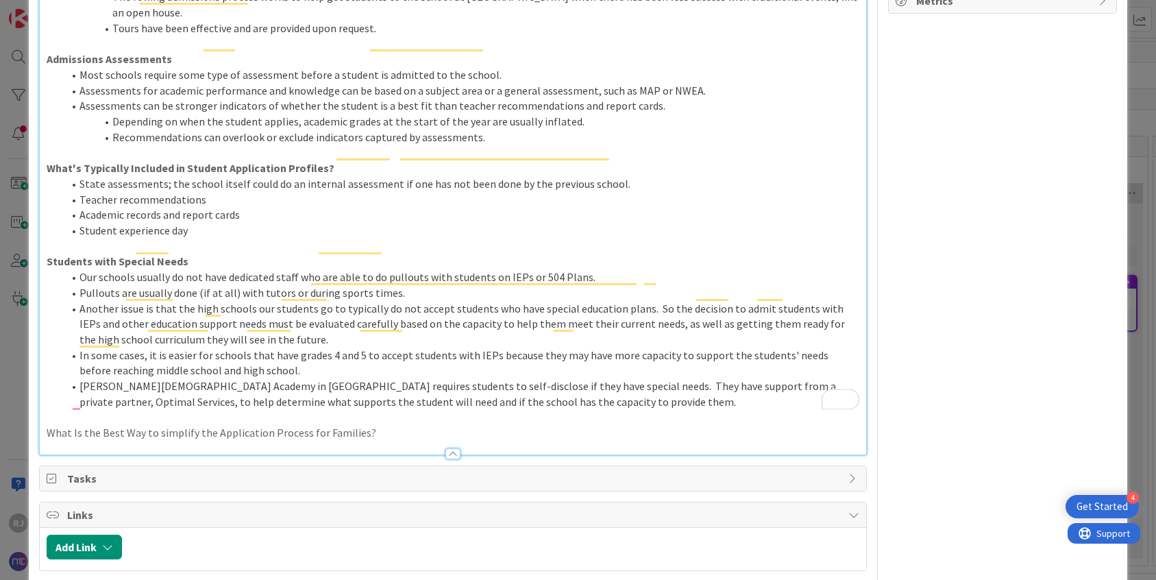
click at [159, 425] on p "What Is the Best Way to simplify the Application Process for Families?" at bounding box center [453, 433] width 813 height 16
drag, startPoint x: 366, startPoint y: 399, endPoint x: 47, endPoint y: 399, distance: 319.3
click at [47, 425] on p "What Is the Best Way to Simplify the Application Process for Families?" at bounding box center [453, 433] width 813 height 16
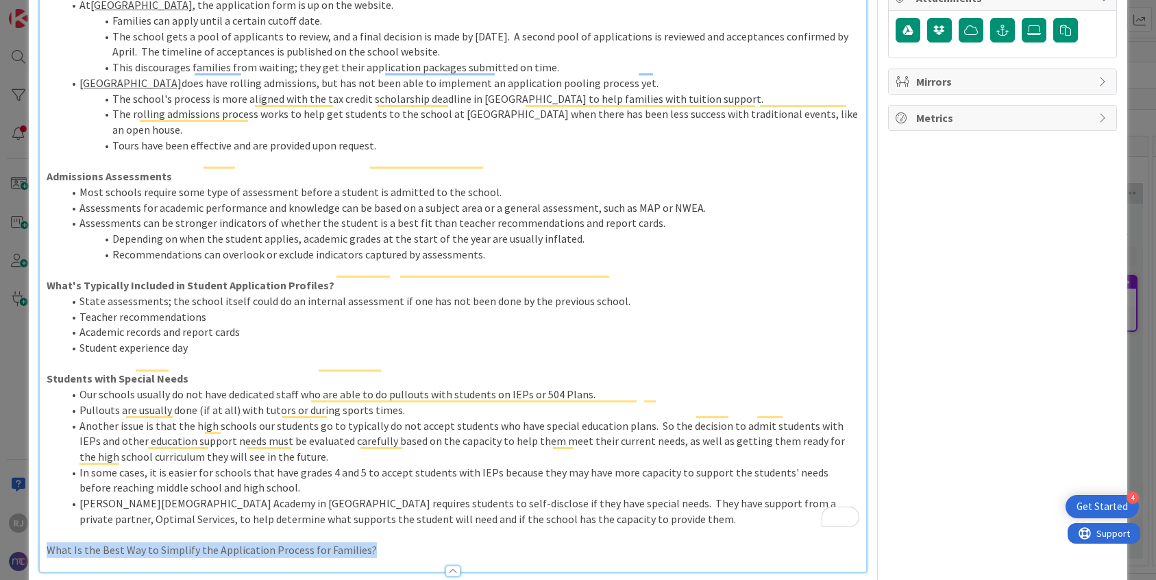
scroll to position [0, 0]
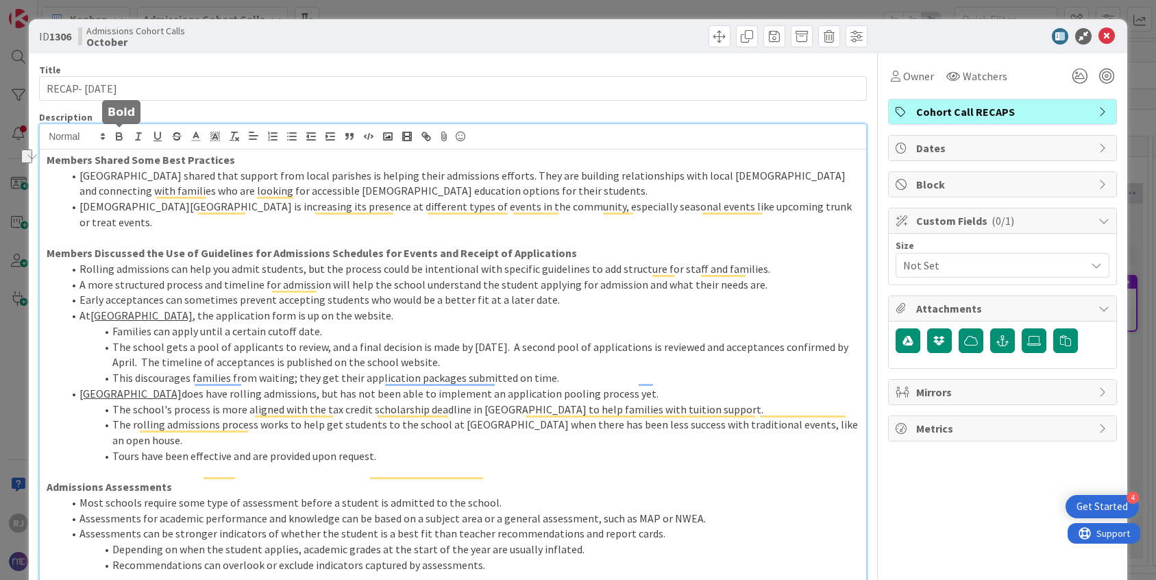
click at [118, 134] on icon "button" at bounding box center [119, 136] width 12 height 12
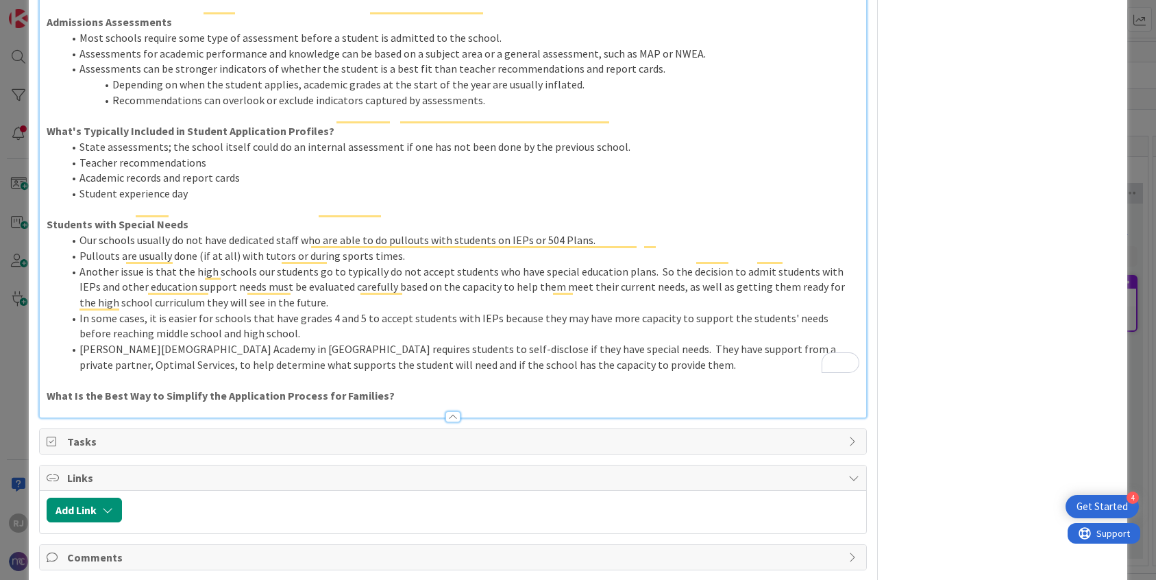
scroll to position [490, 0]
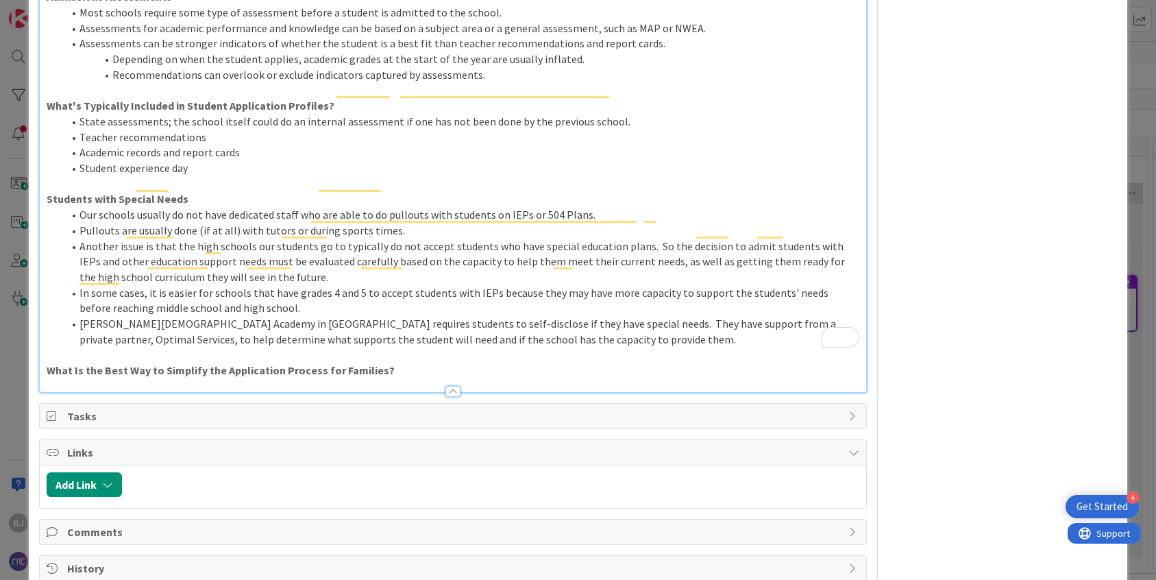
click at [402, 362] on p "What Is the Best Way to Simplify the Application Process for Families?" at bounding box center [453, 370] width 813 height 16
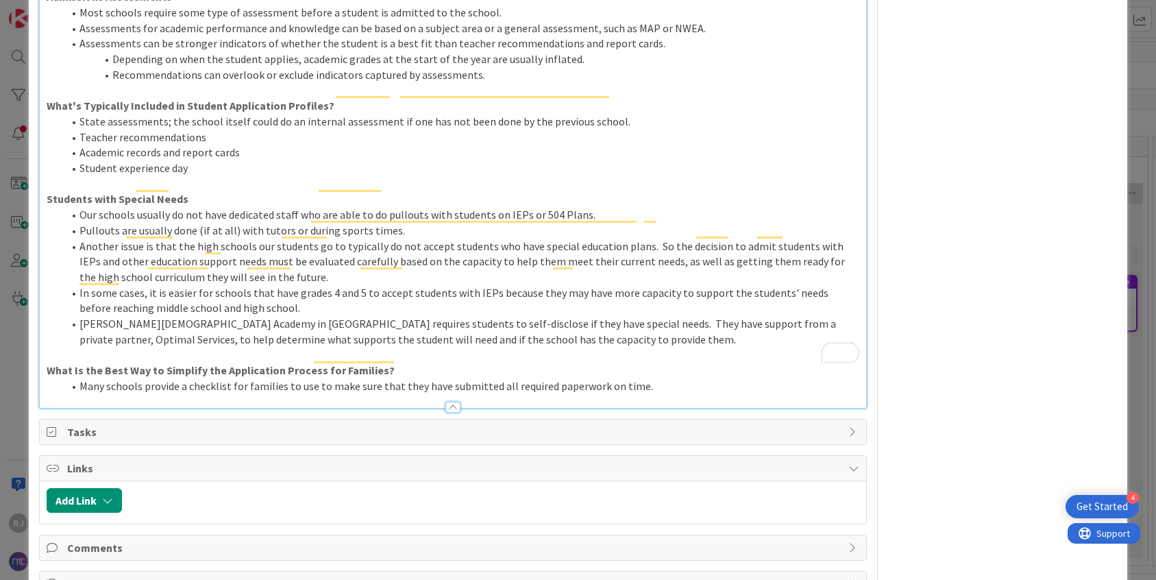
click at [661, 378] on li "Many schools provide a checklist for families to use to make sure that they hav…" at bounding box center [461, 386] width 796 height 16
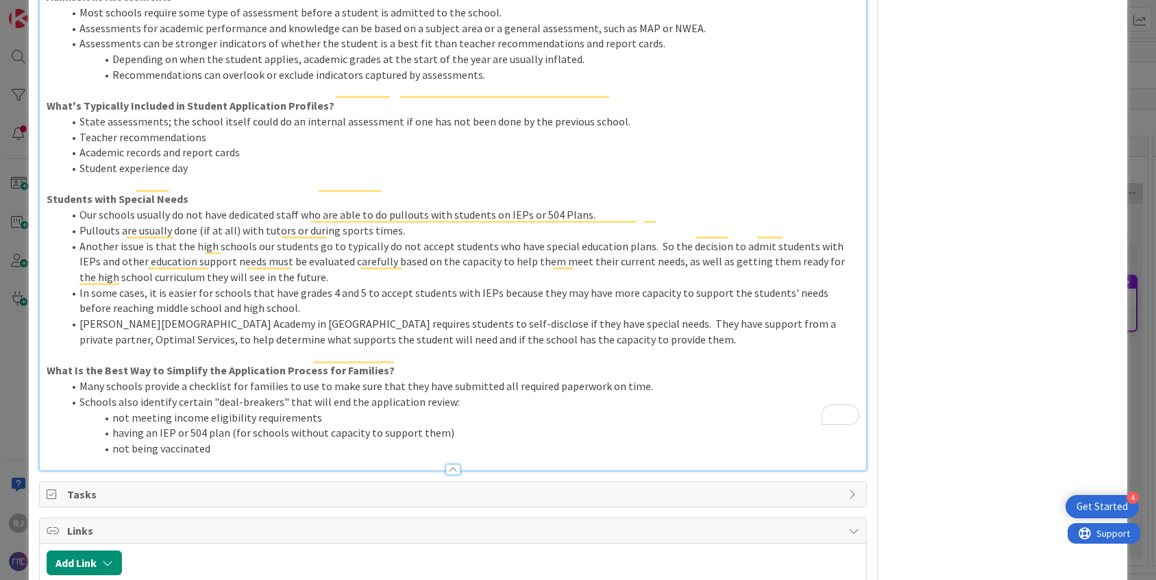
click at [118, 394] on li "Schools also identify certain "deal-breakers" that will end the application rev…" at bounding box center [461, 402] width 796 height 16
click at [130, 394] on li "Schools sometimes also identify certain "deal-breakers" that will end the appli…" at bounding box center [461, 402] width 796 height 16
click at [655, 378] on li "Many schools provide a checklist for families to use to make sure that they hav…" at bounding box center [461, 386] width 796 height 16
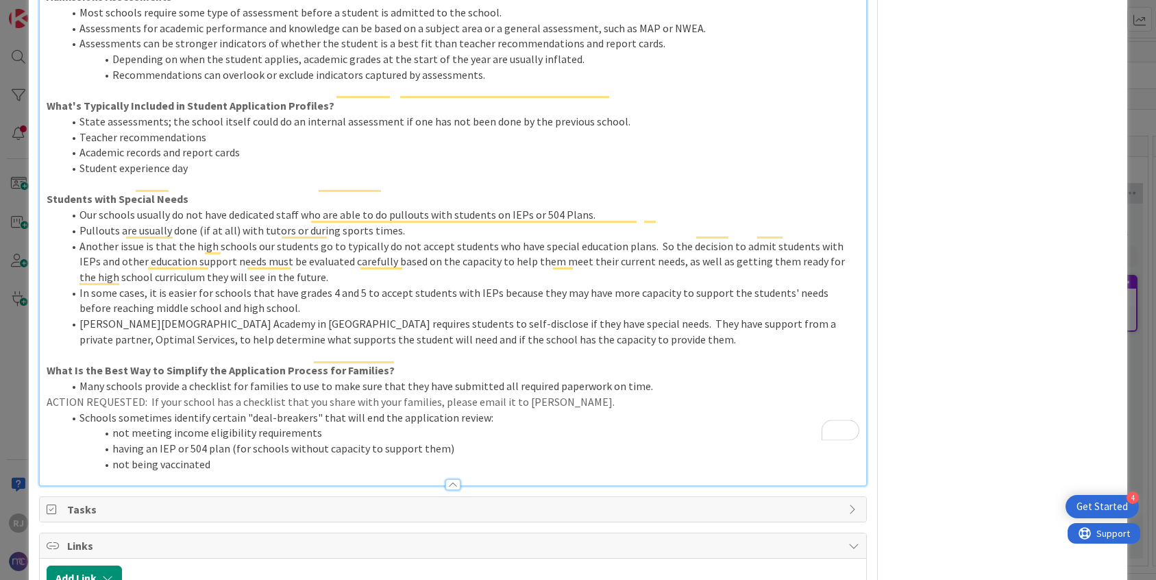
click at [144, 394] on p "ACTION REQUESTED: If your school has a checklist that you share with your famil…" at bounding box center [453, 402] width 813 height 16
drag, startPoint x: 144, startPoint y: 370, endPoint x: 47, endPoint y: 367, distance: 96.7
click at [47, 394] on p "ACTION REQUESTED: If your school has a checklist that you share with your famil…" at bounding box center [453, 402] width 813 height 16
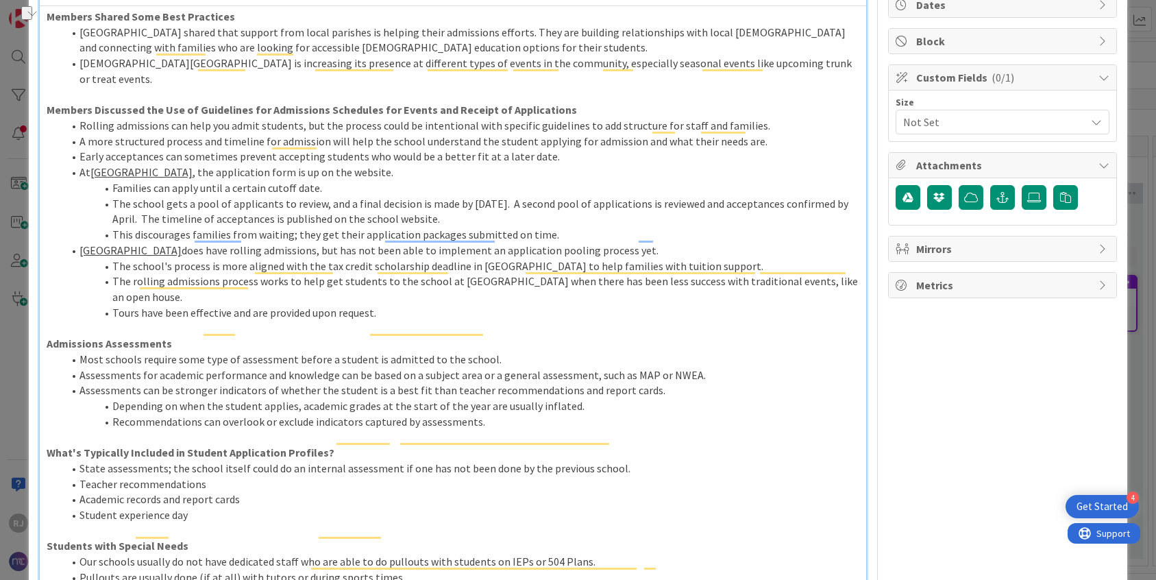
scroll to position [0, 0]
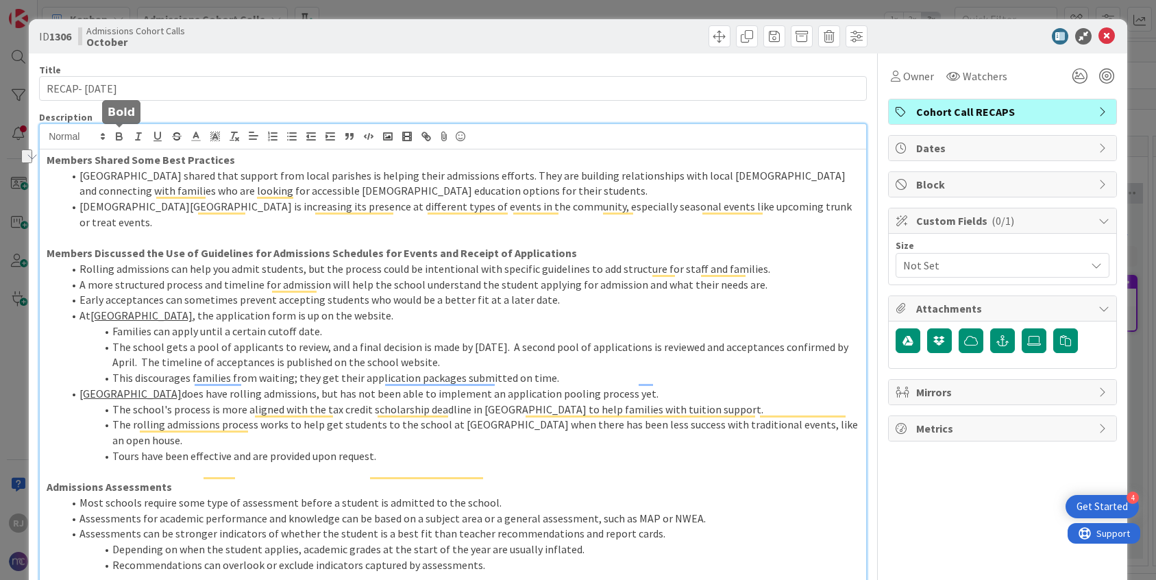
click at [121, 136] on icon "button" at bounding box center [118, 137] width 5 height 3
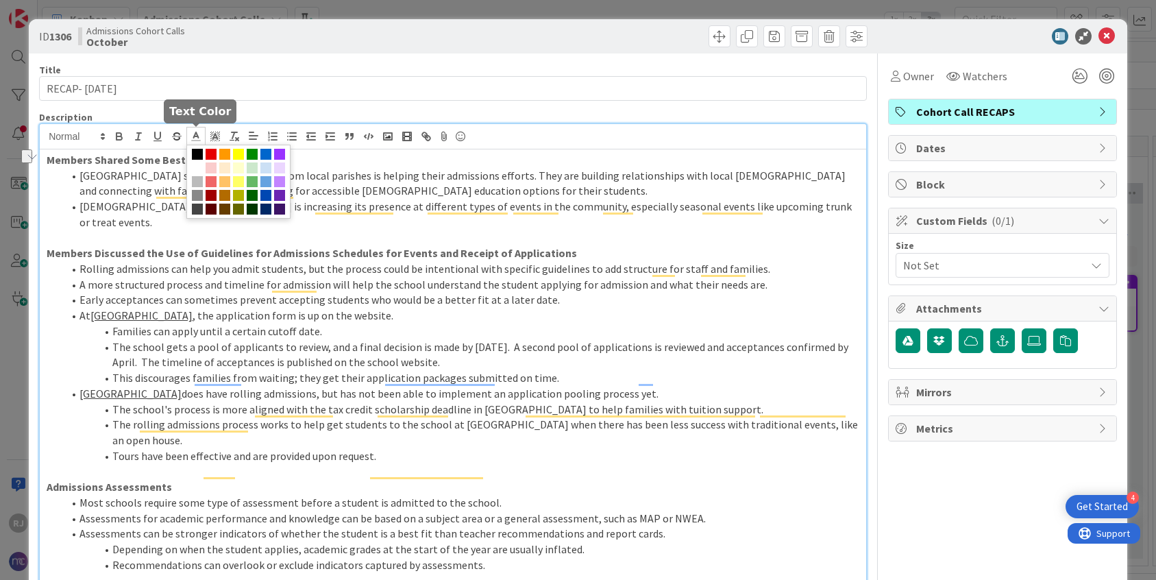
click at [202, 136] on span at bounding box center [195, 136] width 19 height 19
click at [215, 154] on span at bounding box center [211, 154] width 11 height 11
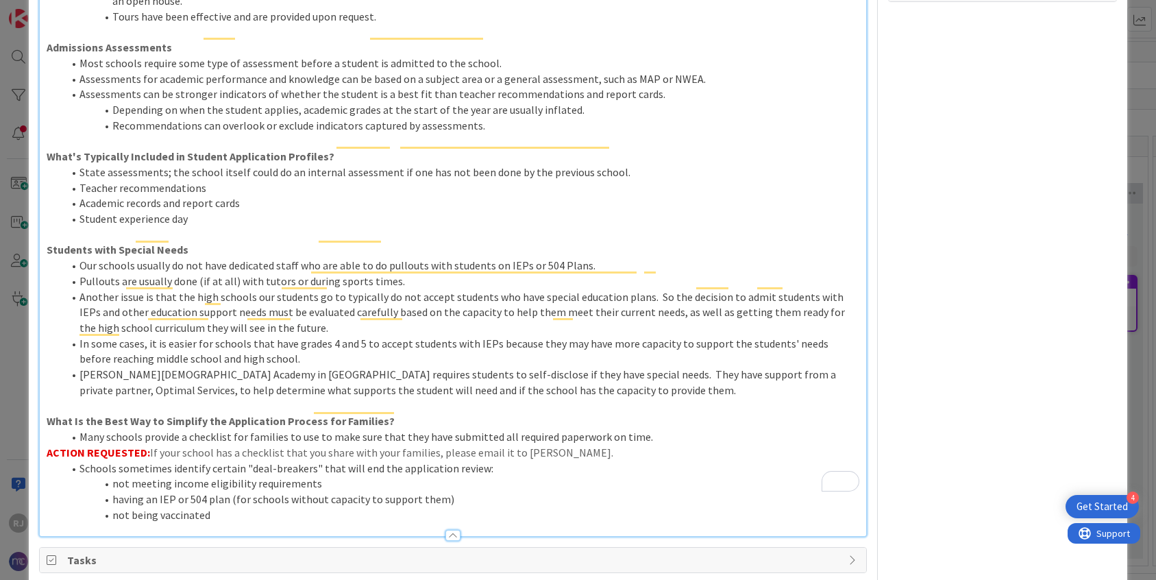
scroll to position [441, 0]
click at [401, 474] on li "not meeting income eligibility requirements" at bounding box center [461, 482] width 796 height 16
click at [265, 520] on div at bounding box center [453, 527] width 826 height 14
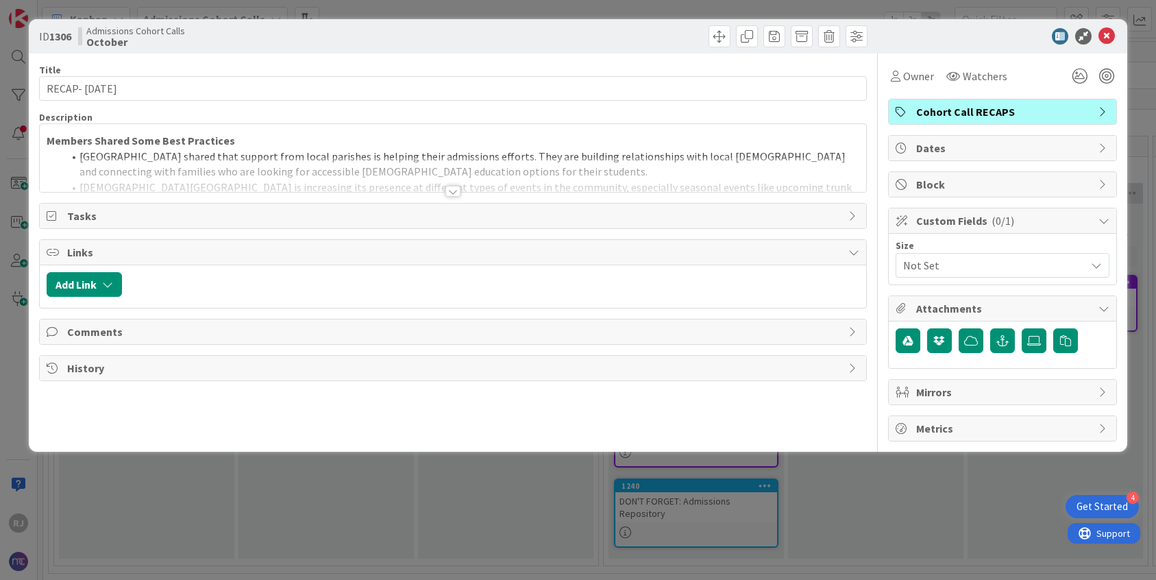
click at [454, 195] on div at bounding box center [452, 191] width 15 height 11
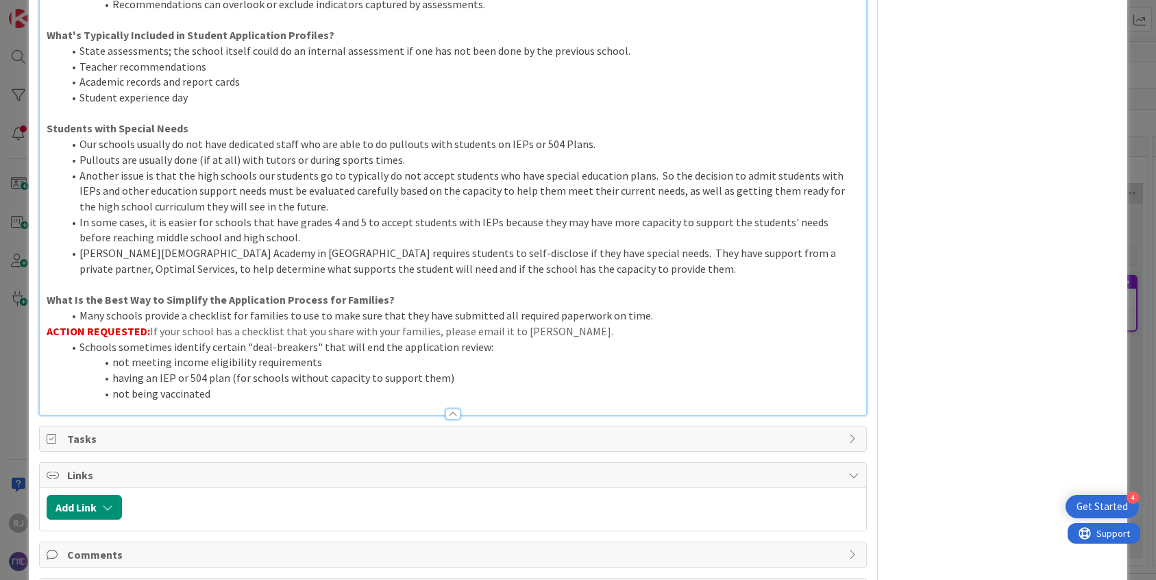
scroll to position [583, 0]
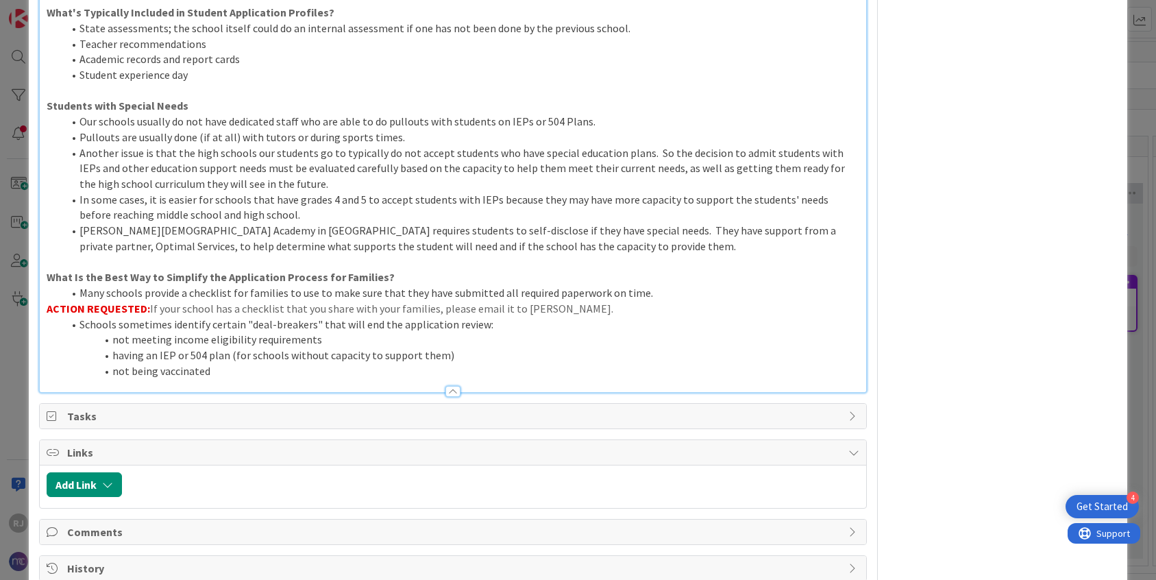
click at [282, 363] on li "not being vaccinated" at bounding box center [461, 371] width 796 height 16
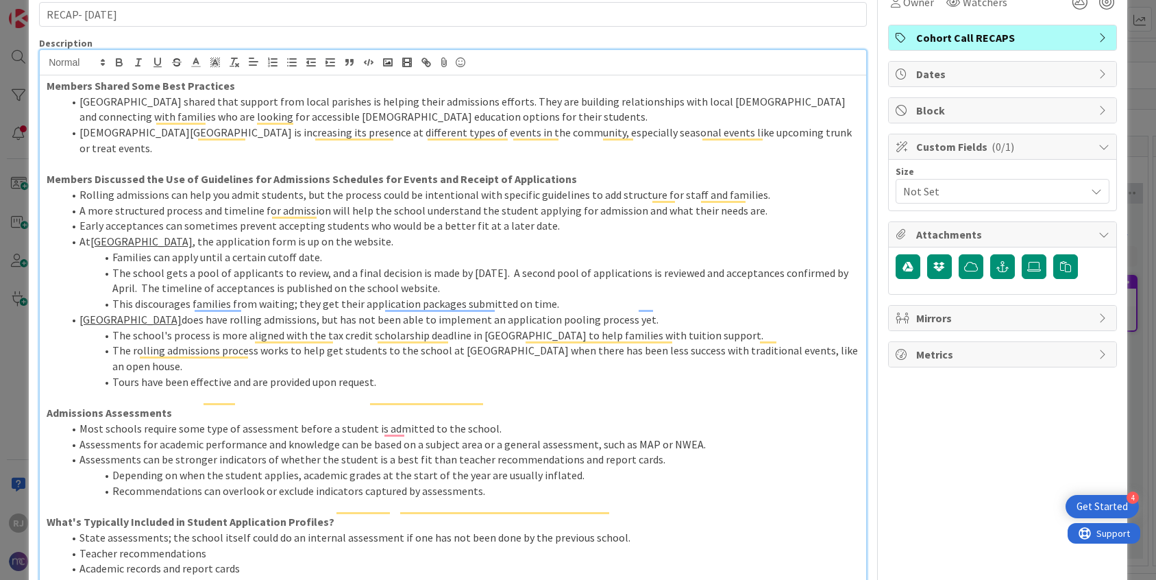
scroll to position [62, 0]
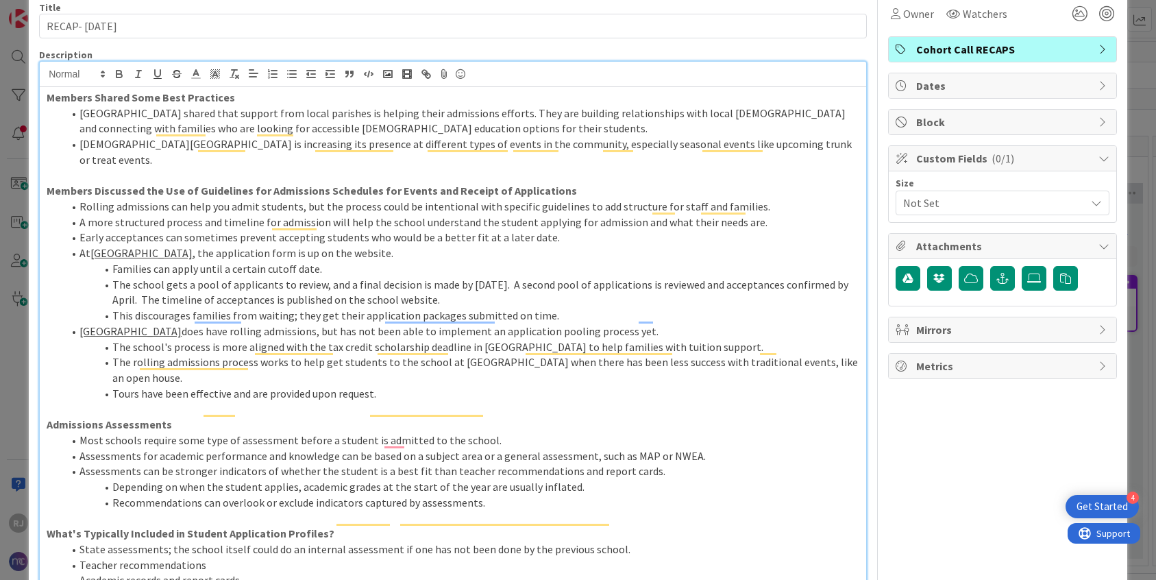
click at [806, 151] on li "[DEMOGRAPHIC_DATA][GEOGRAPHIC_DATA] is increasing its presence at different typ…" at bounding box center [461, 151] width 796 height 31
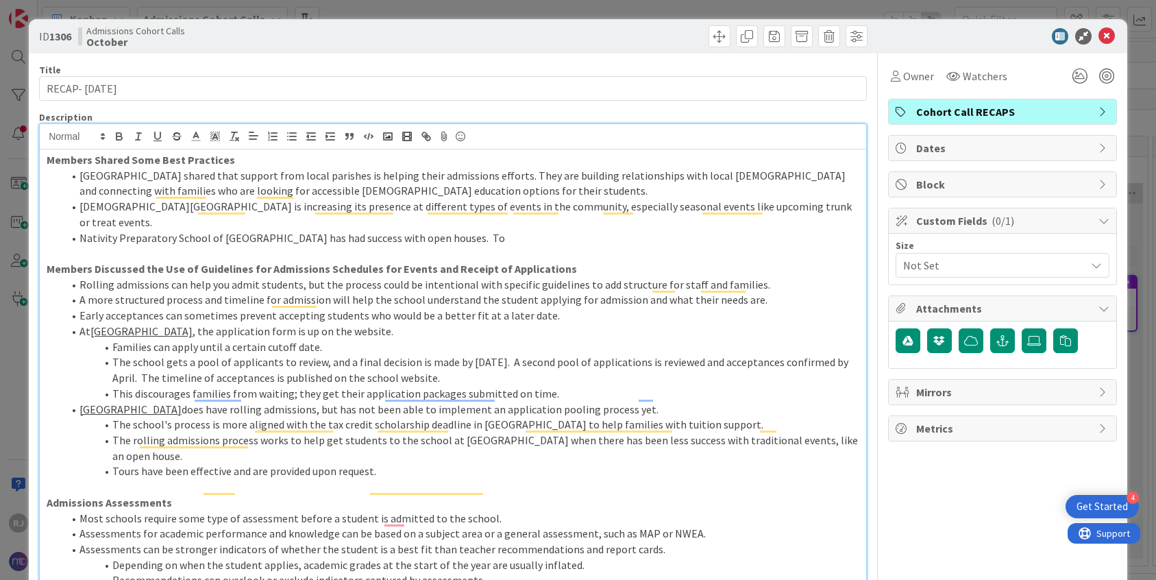
scroll to position [62, 0]
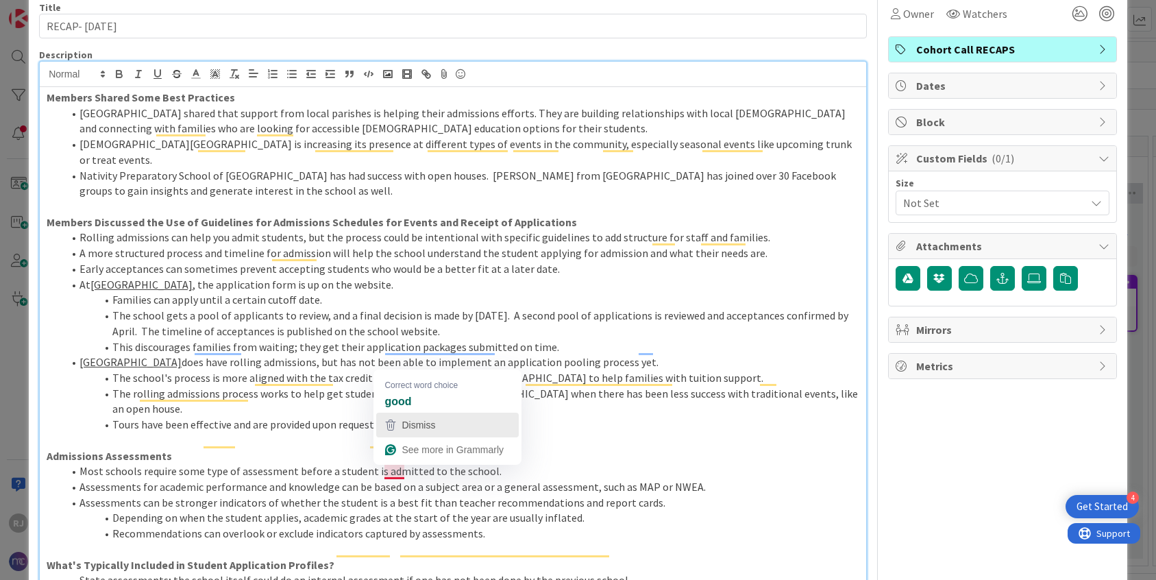
click at [412, 427] on span "Dismiss" at bounding box center [419, 424] width 34 height 11
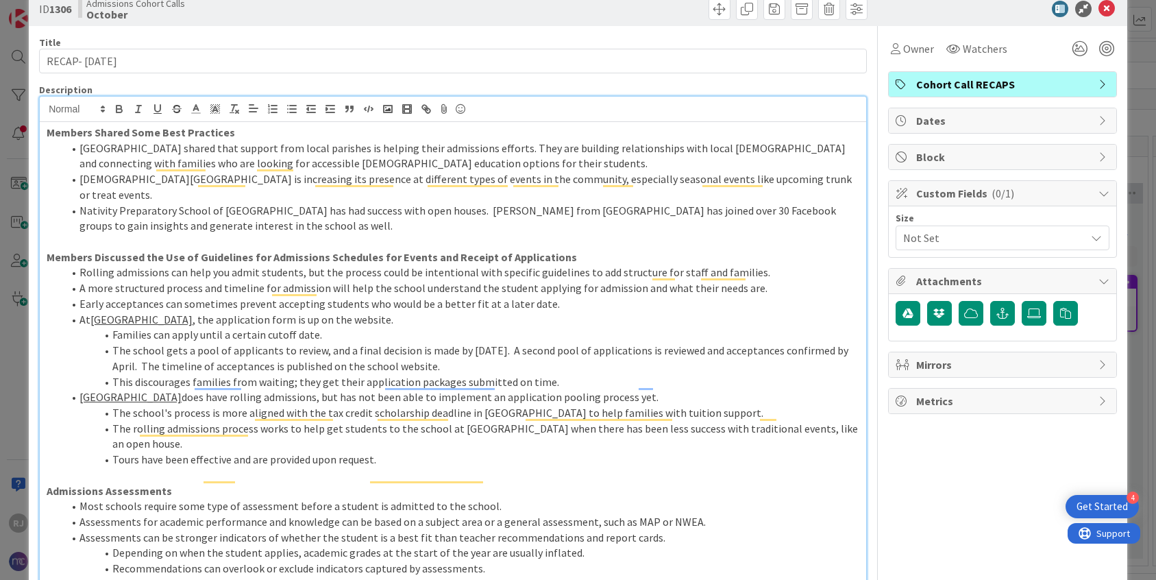
scroll to position [0, 0]
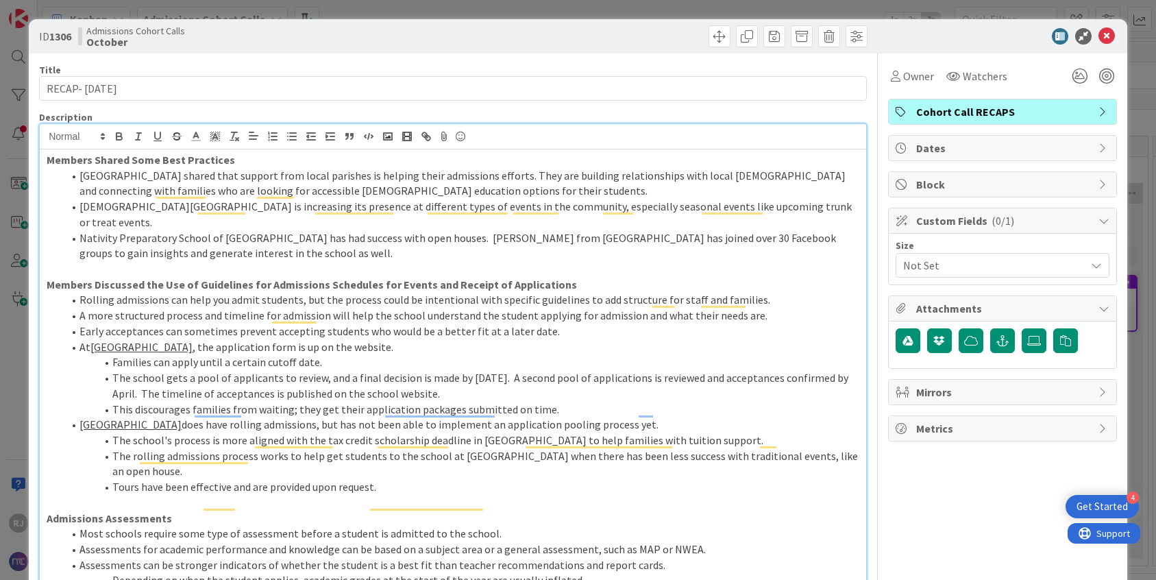
click at [417, 230] on li "Nativity Preparatory School of Boston has had success with open houses. Luc fro…" at bounding box center [461, 245] width 796 height 31
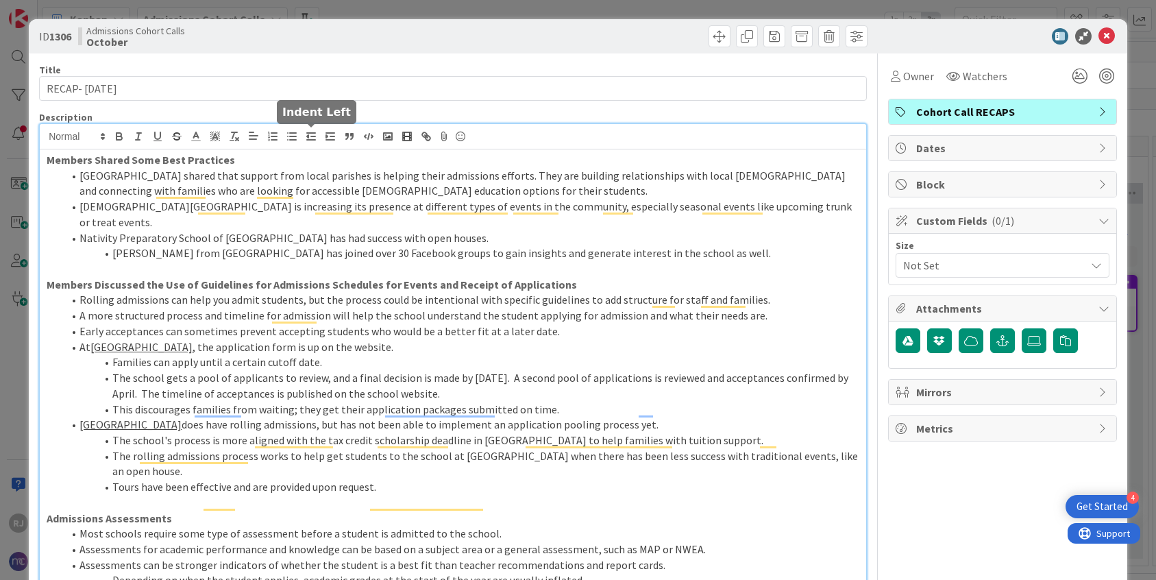
click at [308, 133] on line "button" at bounding box center [311, 133] width 8 height 0
click at [422, 230] on li "Nativity Preparatory School of [GEOGRAPHIC_DATA] has had success with open hous…" at bounding box center [461, 238] width 796 height 16
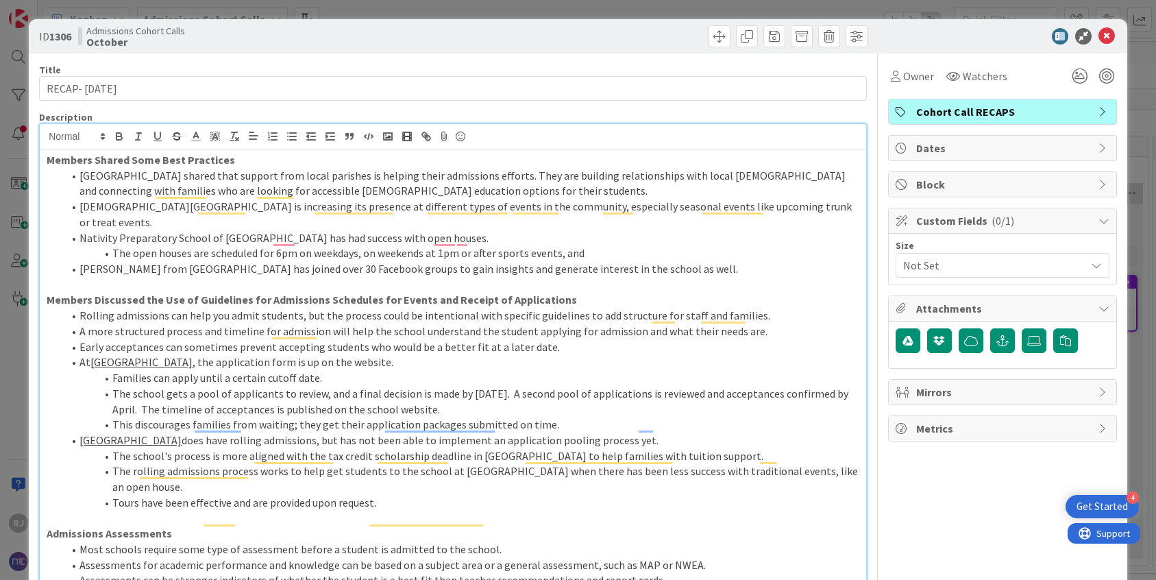
click at [359, 245] on li "The open houses are scheduled for 6pm on weekdays, on weekends at 1pm or after …" at bounding box center [461, 253] width 796 height 16
click at [556, 245] on li "The open houses are scheduled for 6pm on weekdays; on weekends at 1pm or after …" at bounding box center [461, 253] width 796 height 16
click at [586, 245] on li "The open houses are scheduled for 6pm on weekdays; on weekends at 1pm or after …" at bounding box center [461, 253] width 796 height 16
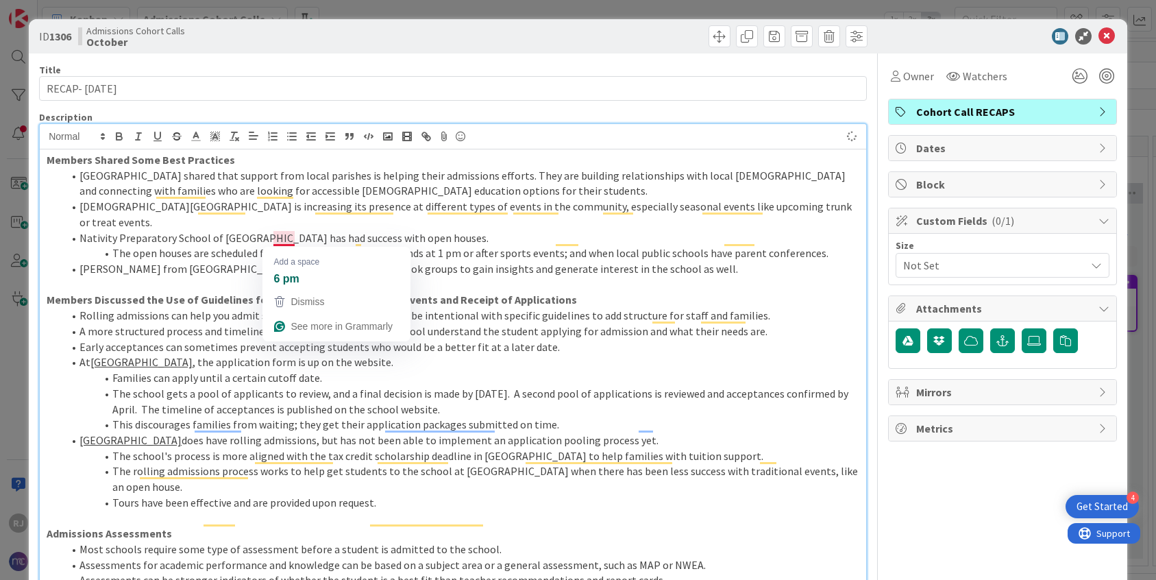
click at [286, 245] on li "The open houses are scheduled for 6pm on weekdays; on weekends at 1 pm or after…" at bounding box center [461, 253] width 796 height 16
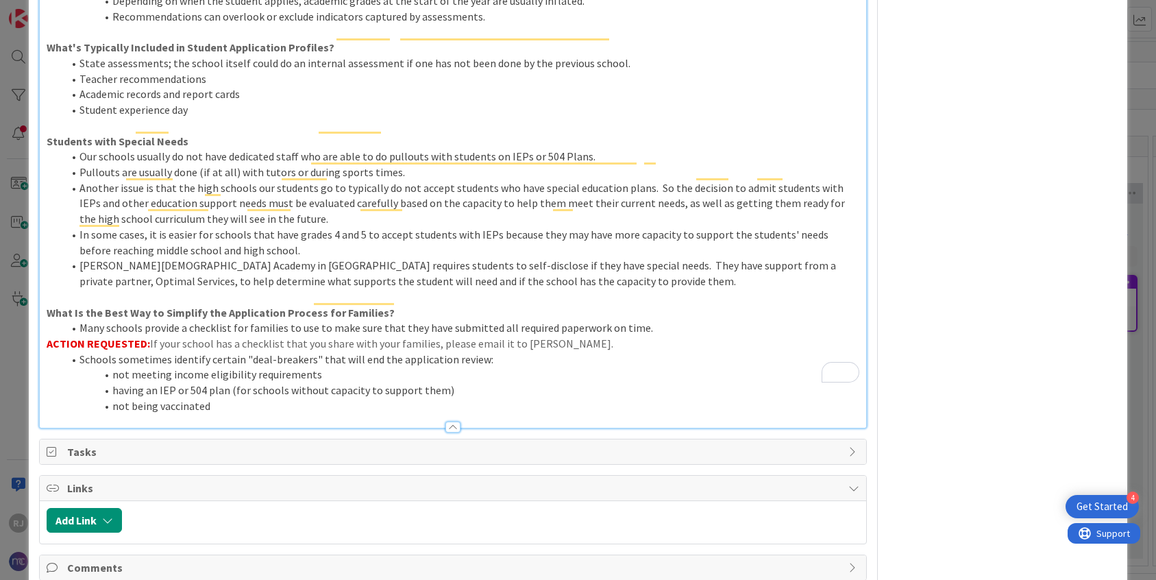
scroll to position [630, 0]
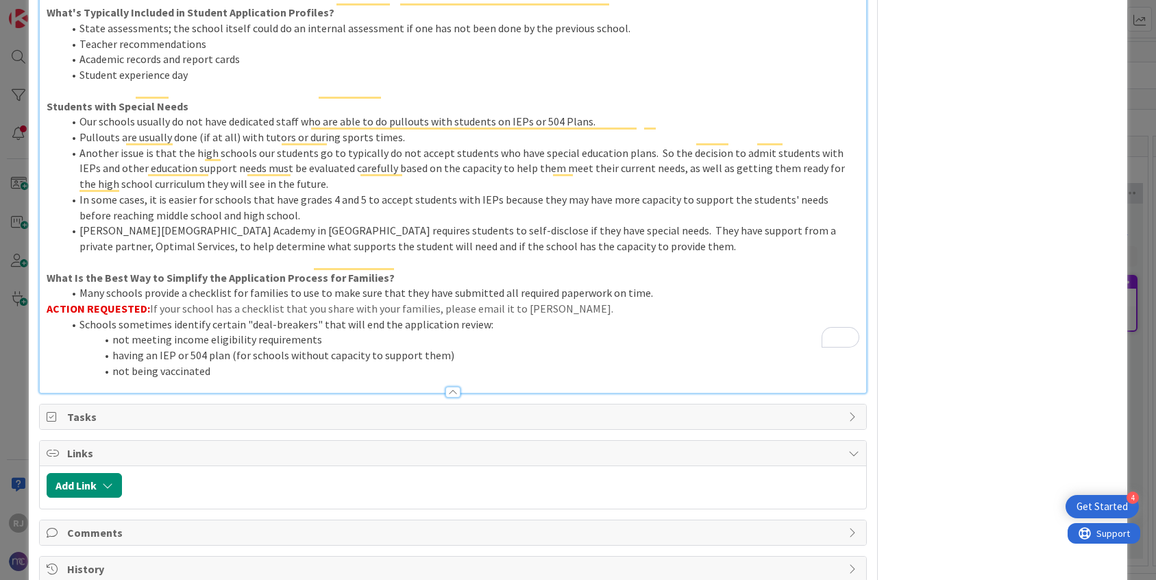
click at [234, 363] on li "not being vaccinated" at bounding box center [461, 371] width 796 height 16
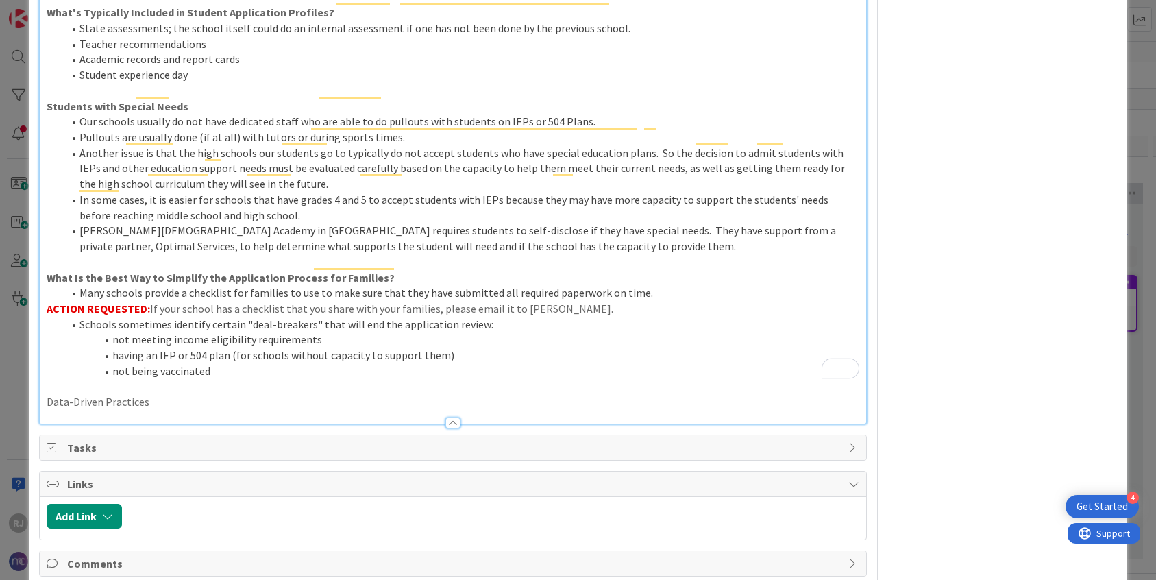
click at [117, 394] on p "Data-Driven Practices" at bounding box center [453, 402] width 813 height 16
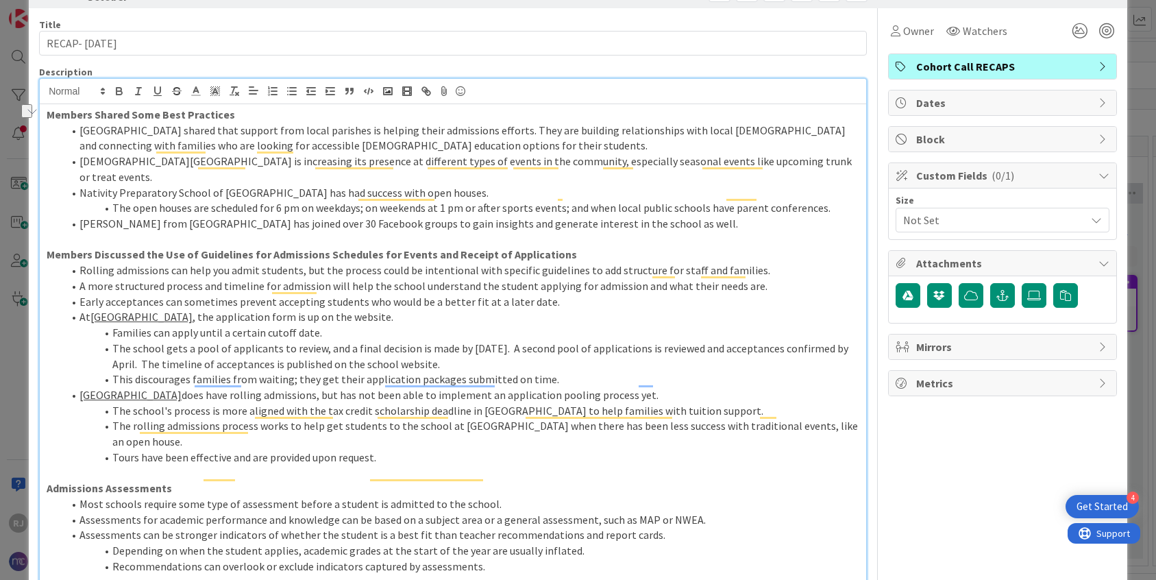
scroll to position [0, 0]
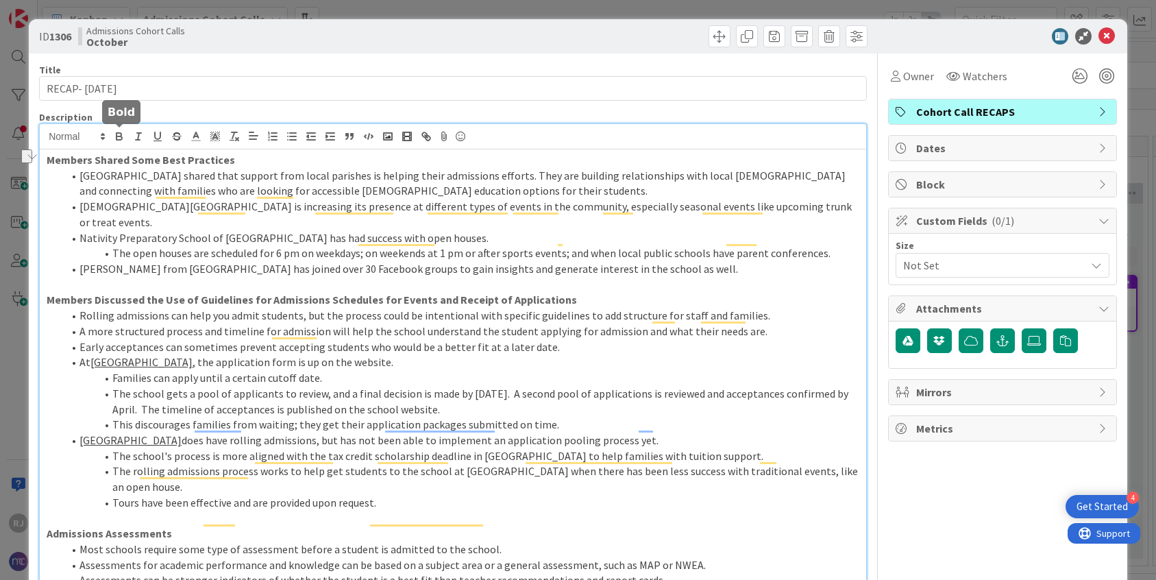
click at [121, 132] on icon "button" at bounding box center [119, 136] width 12 height 12
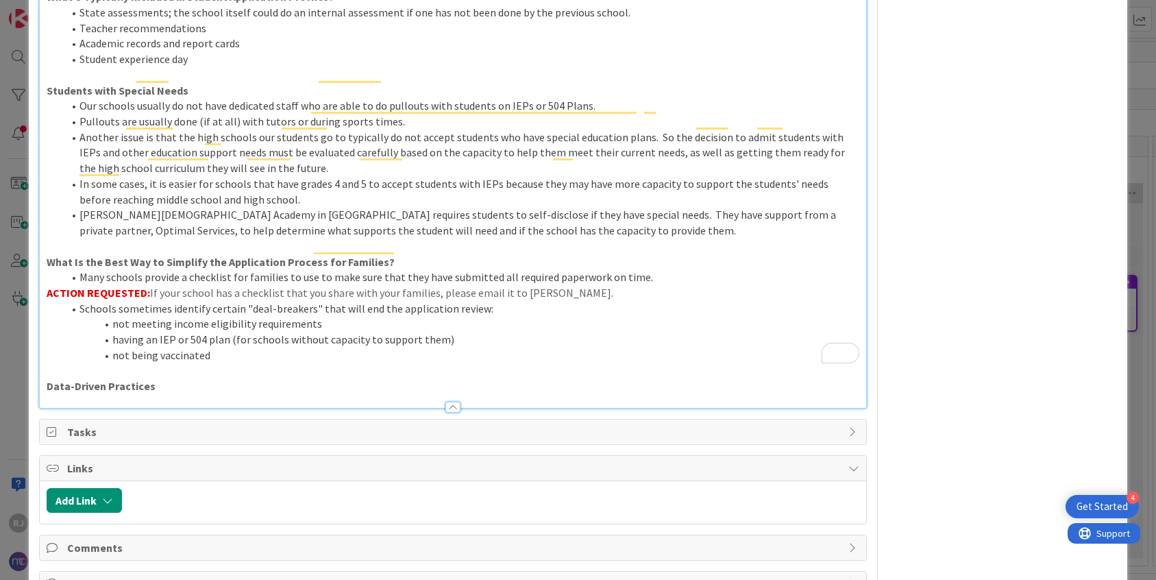
scroll to position [661, 0]
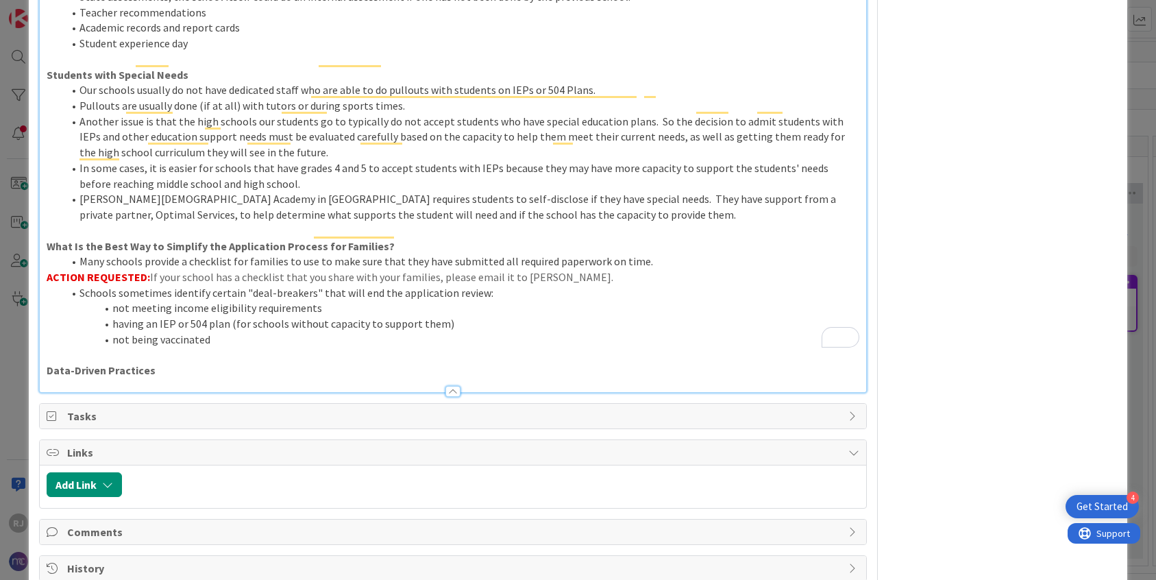
click at [167, 362] on p "Data-Driven Practices" at bounding box center [453, 370] width 813 height 16
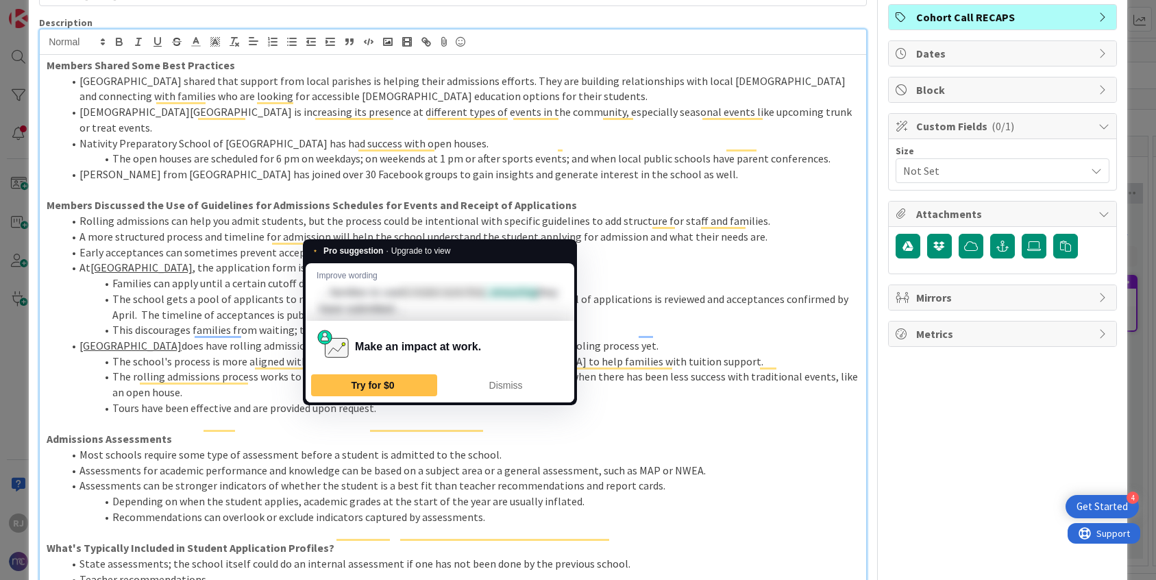
scroll to position [0, 0]
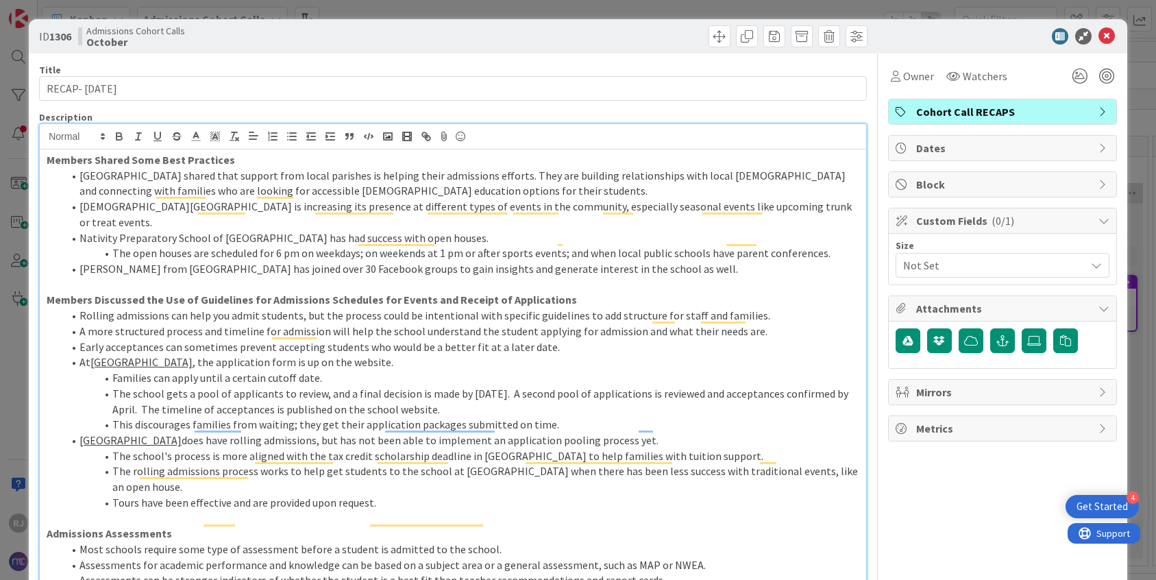
click at [81, 261] on li "Luc from Boston has joined over 30 Facebook groups to gain insights and generat…" at bounding box center [461, 269] width 796 height 16
click at [336, 139] on icon "button" at bounding box center [330, 136] width 12 height 12
click at [626, 261] on li "Luc from Boston has joined over 30 Facebook groups to gain insights and generat…" at bounding box center [461, 269] width 796 height 16
